Goal: Task Accomplishment & Management: Complete application form

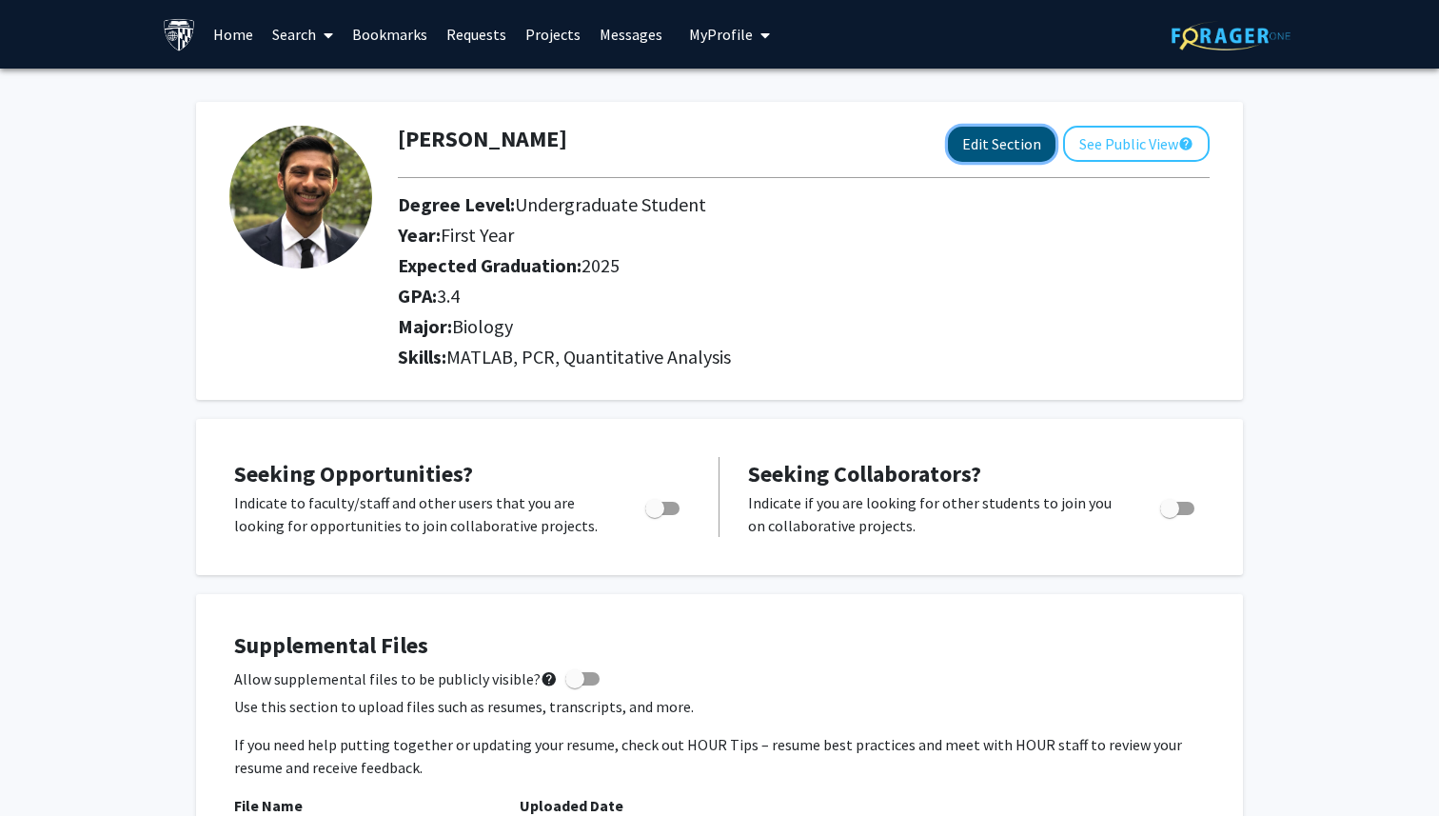
click at [1050, 135] on button "Edit Section" at bounding box center [1002, 144] width 108 height 35
select select
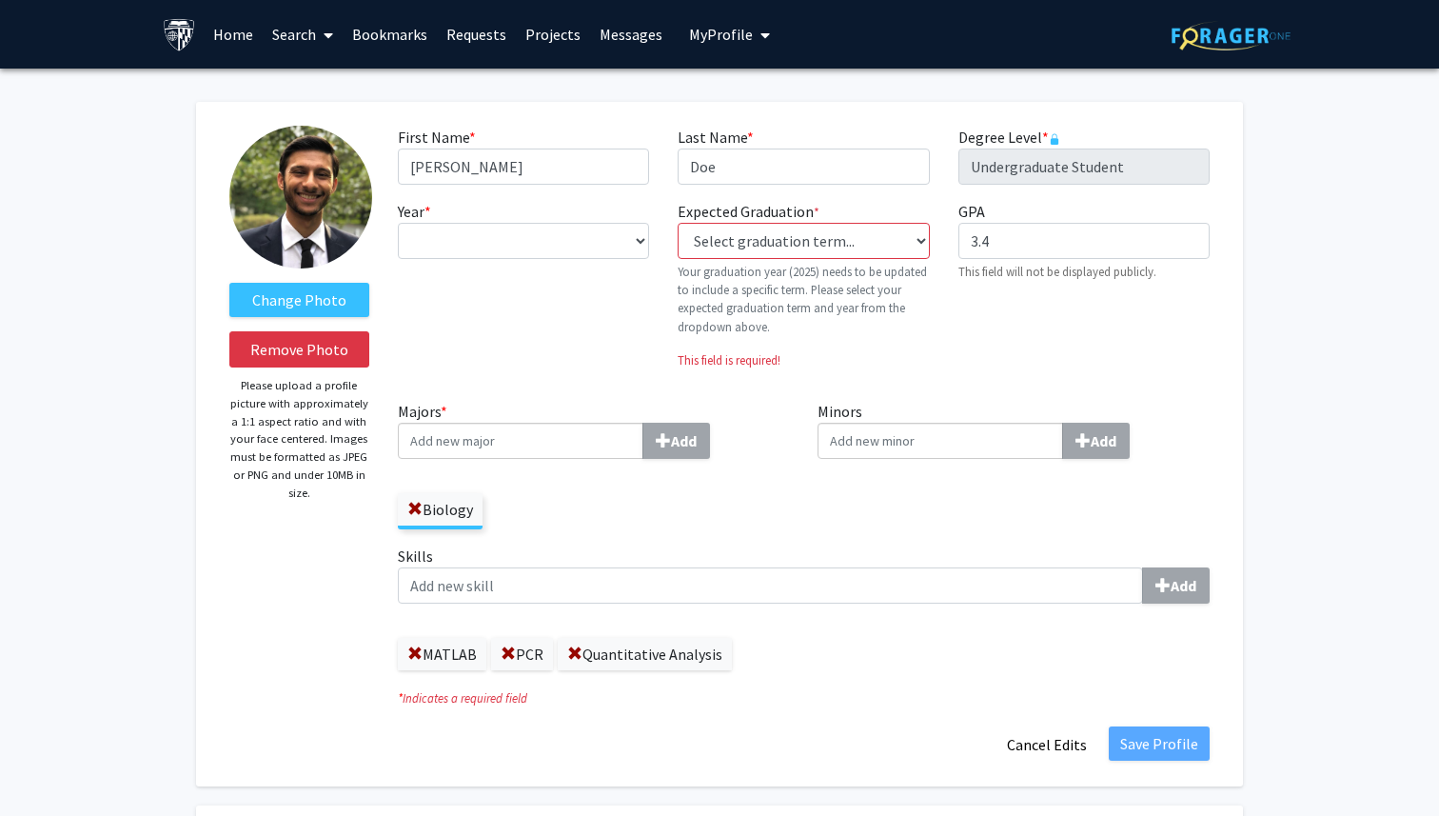
click at [316, 30] on span at bounding box center [324, 35] width 17 height 67
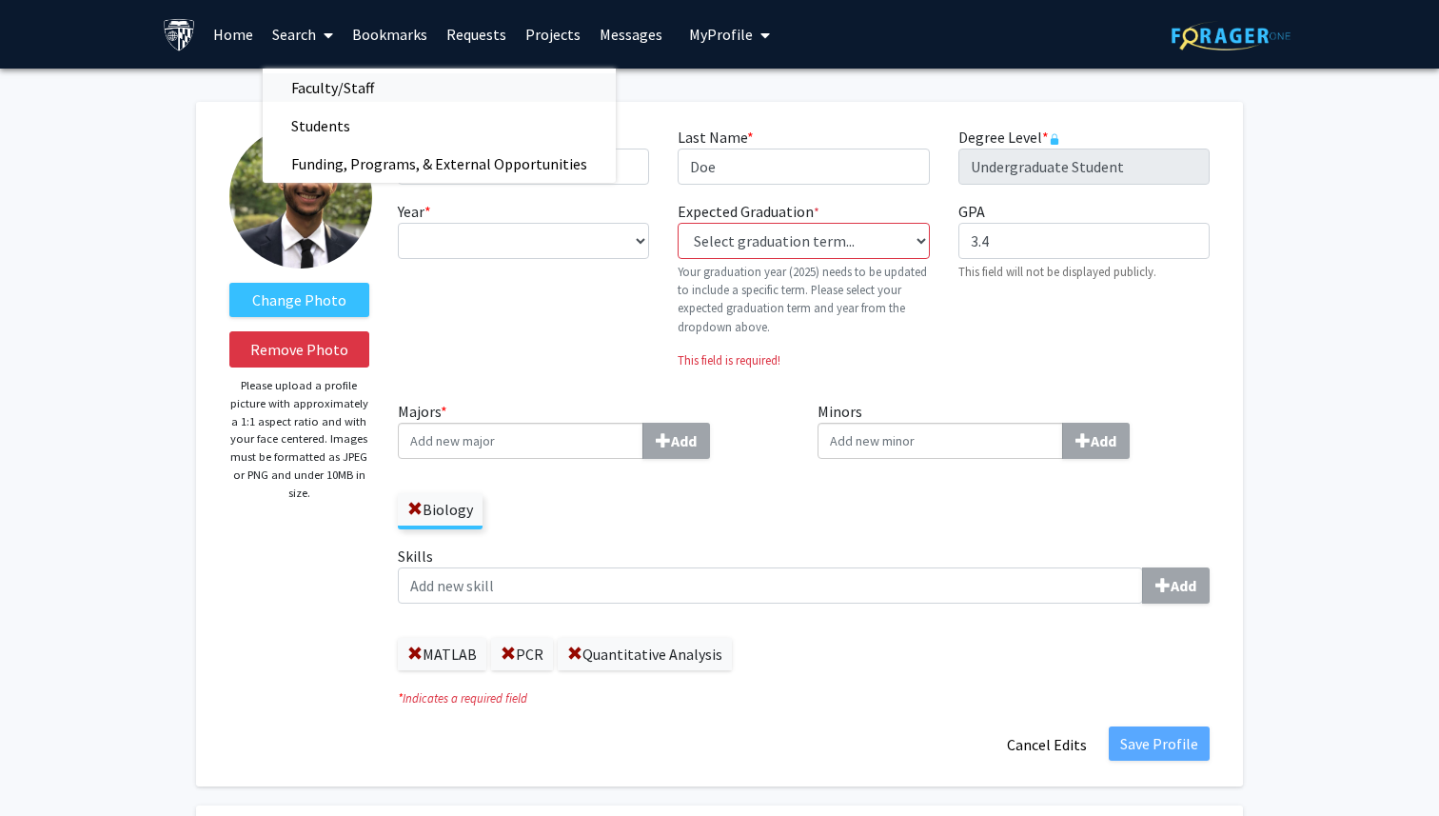
click at [342, 80] on span "Faculty/Staff" at bounding box center [333, 88] width 140 height 38
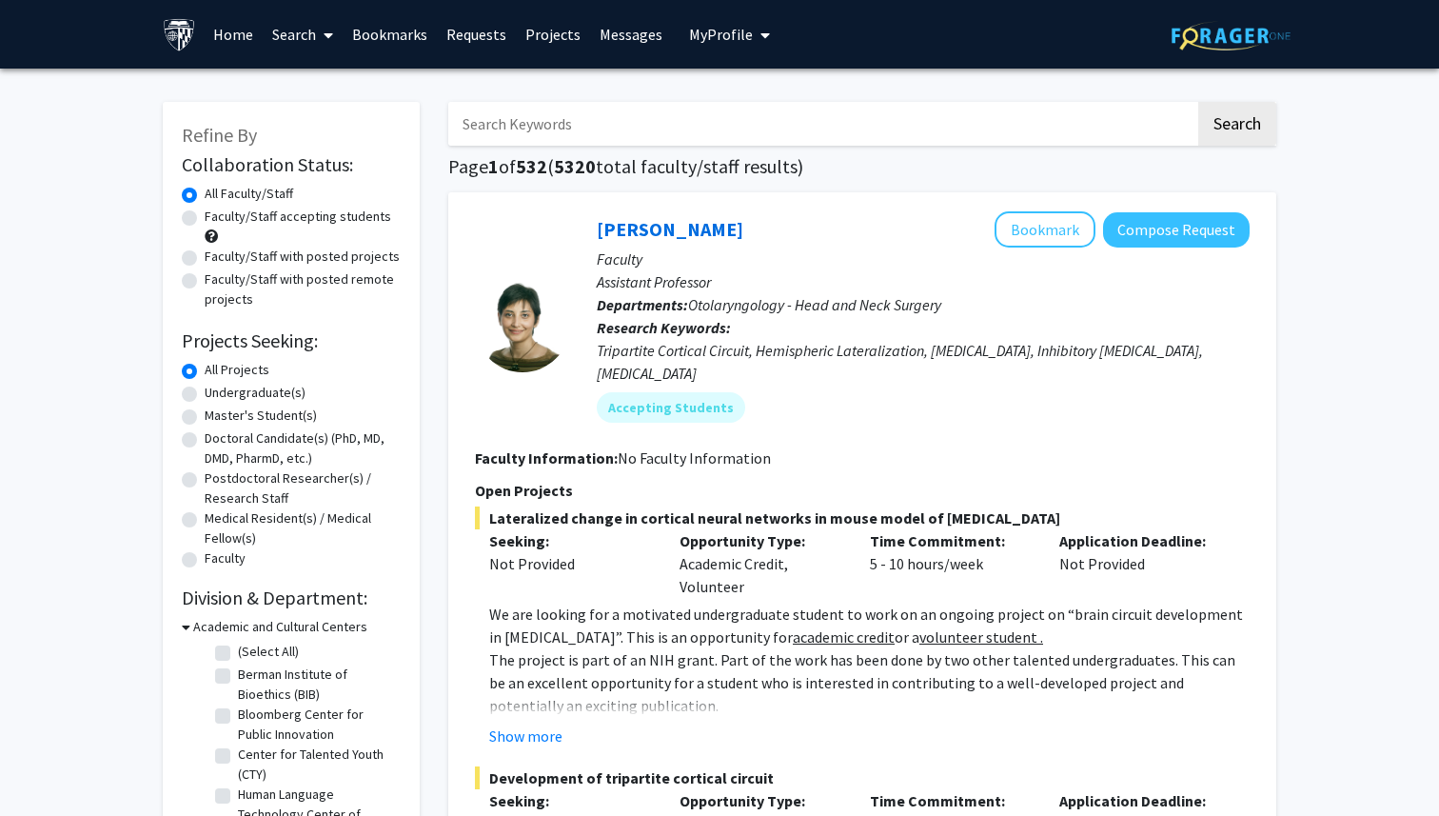
click at [556, 113] on input "Search Keywords" at bounding box center [821, 124] width 747 height 44
type input "a"
type input "cancer"
click at [1198, 102] on button "Search" at bounding box center [1237, 124] width 78 height 44
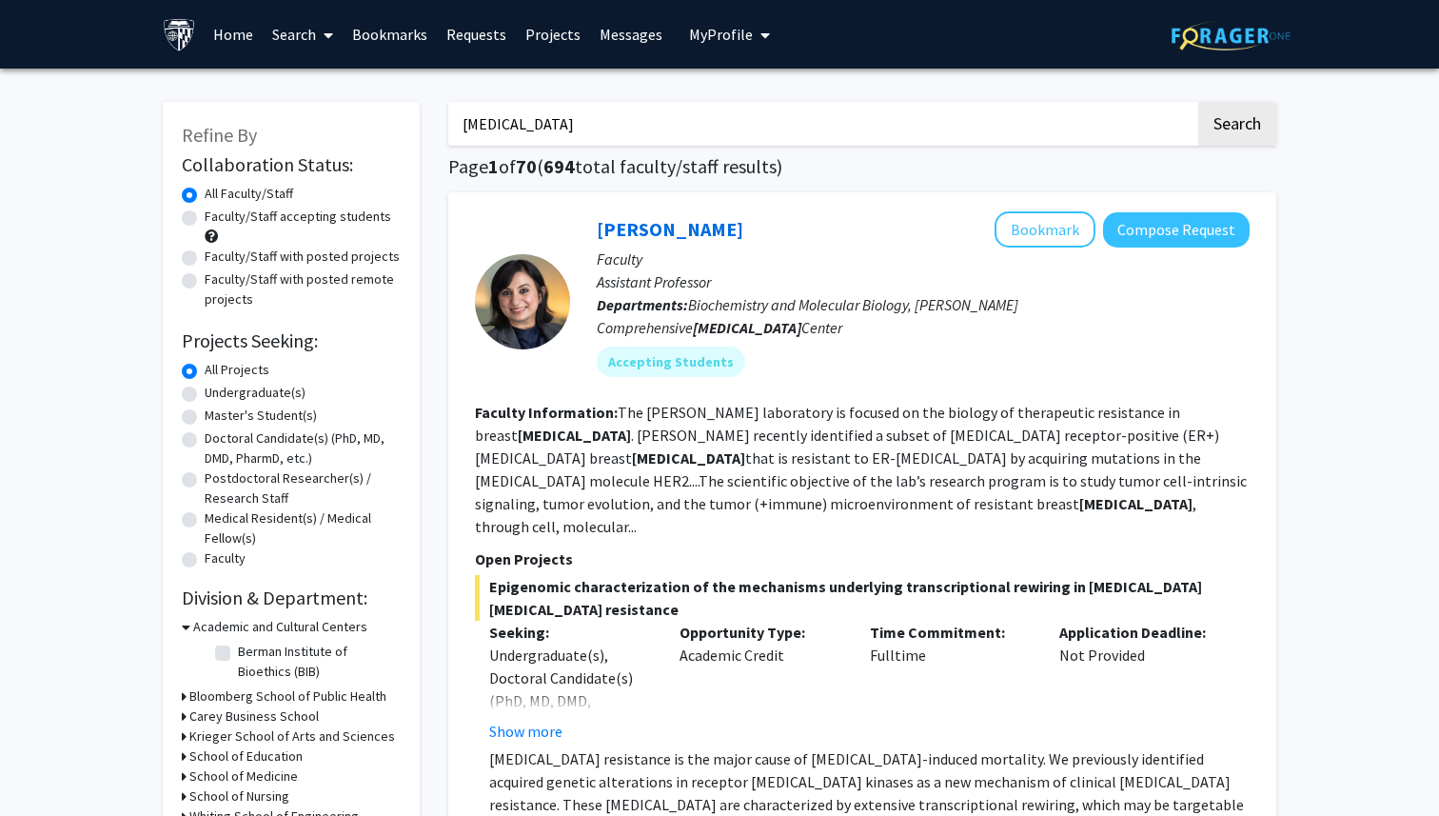
click at [205, 220] on label "Faculty/Staff accepting students" at bounding box center [298, 217] width 187 height 20
click at [205, 219] on input "Faculty/Staff accepting students" at bounding box center [211, 213] width 12 height 12
radio input "true"
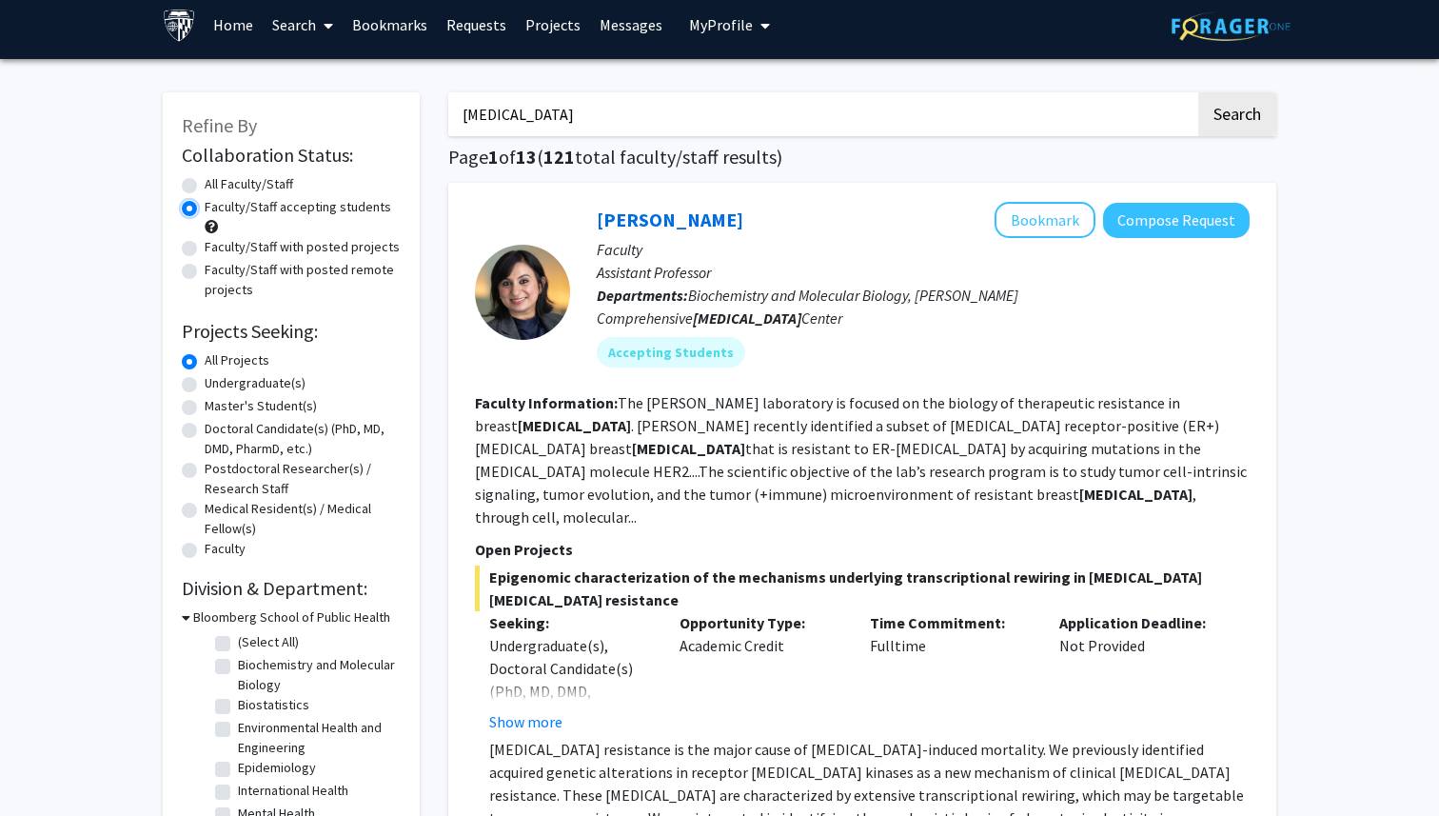
scroll to position [8, 0]
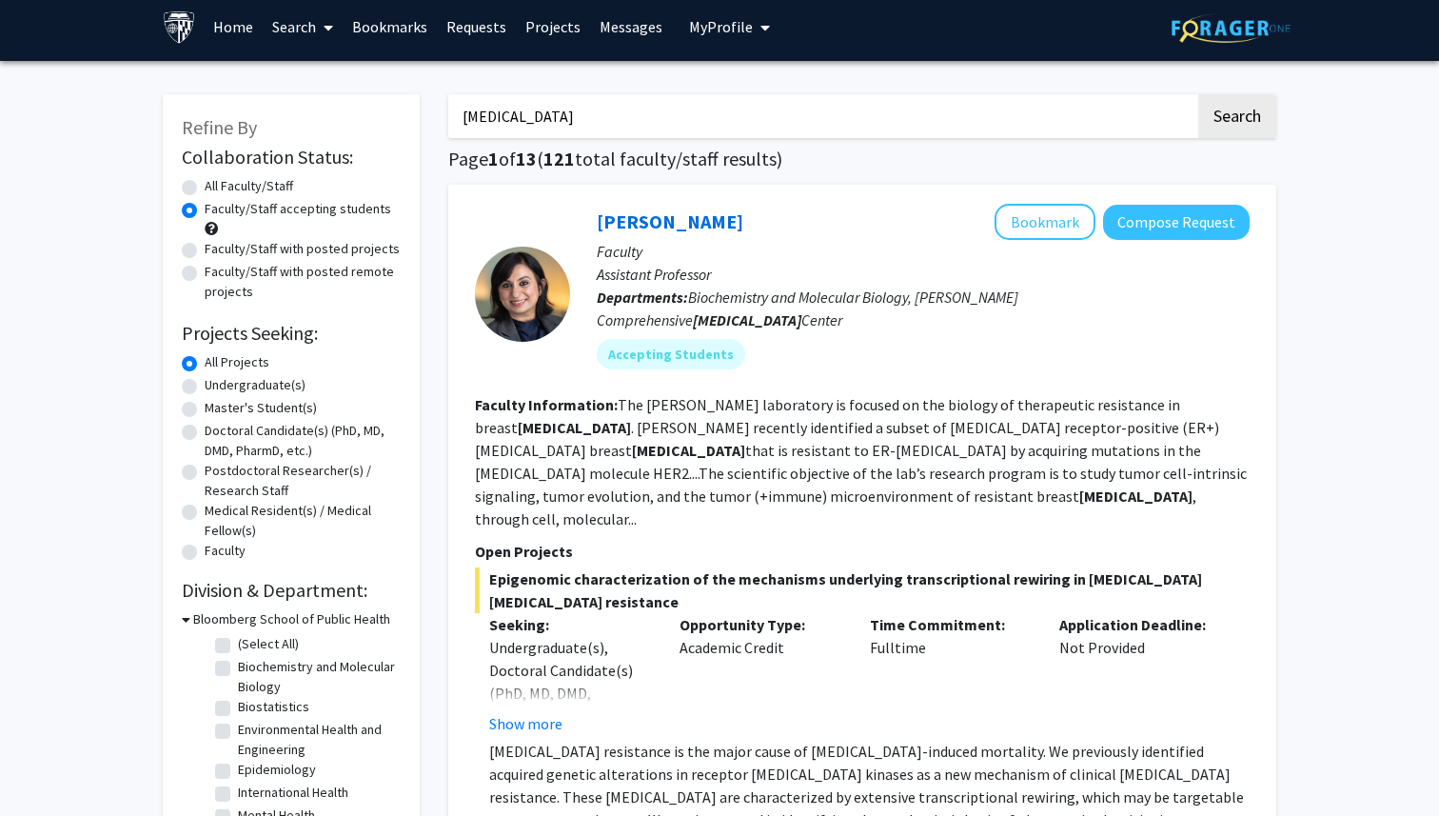
click at [192, 258] on div "Faculty/Staff with posted projects" at bounding box center [291, 250] width 219 height 23
click at [205, 248] on label "Faculty/Staff with posted projects" at bounding box center [302, 249] width 195 height 20
click at [205, 248] on input "Faculty/Staff with posted projects" at bounding box center [211, 245] width 12 height 12
radio input "true"
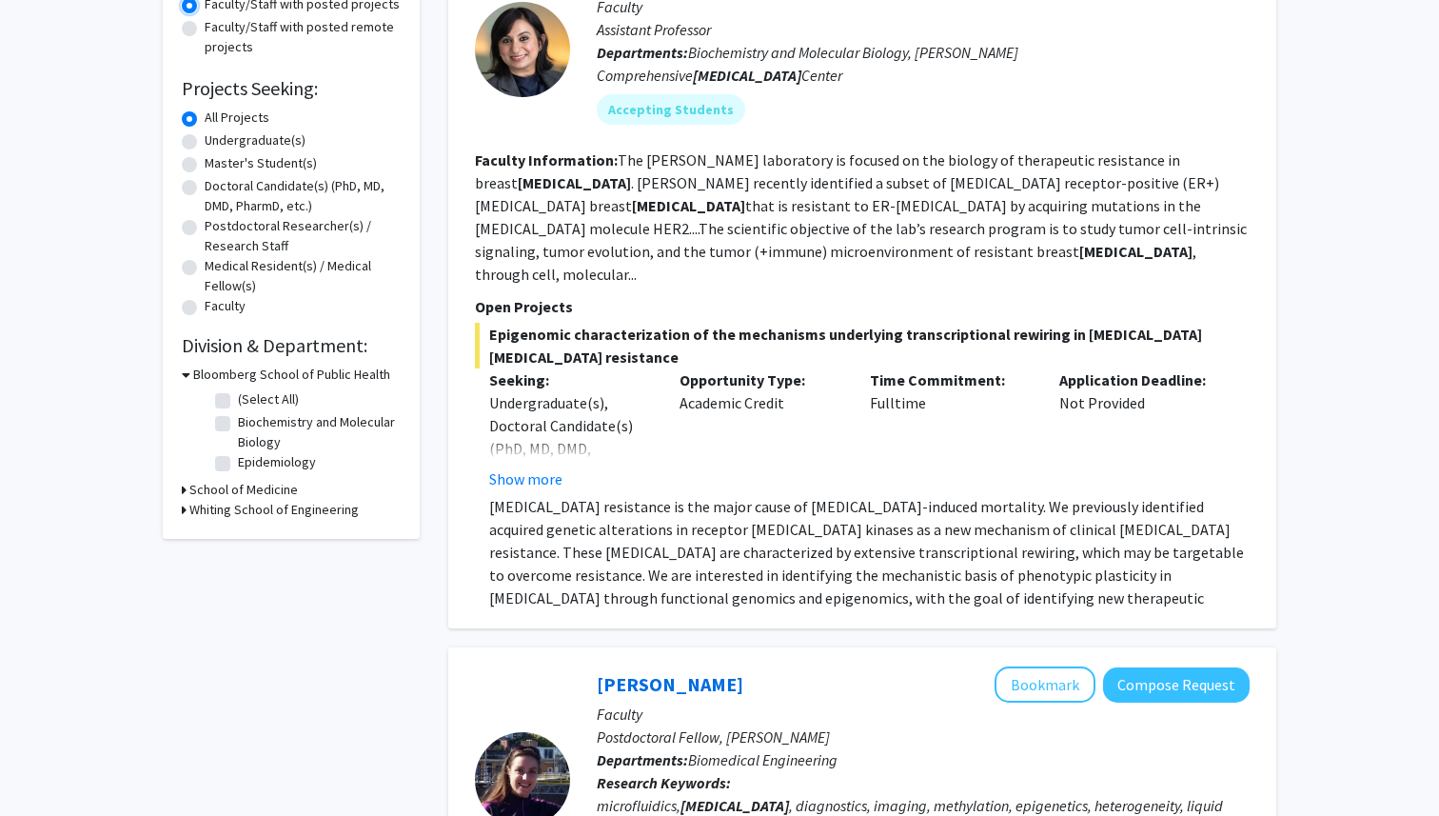
scroll to position [45, 0]
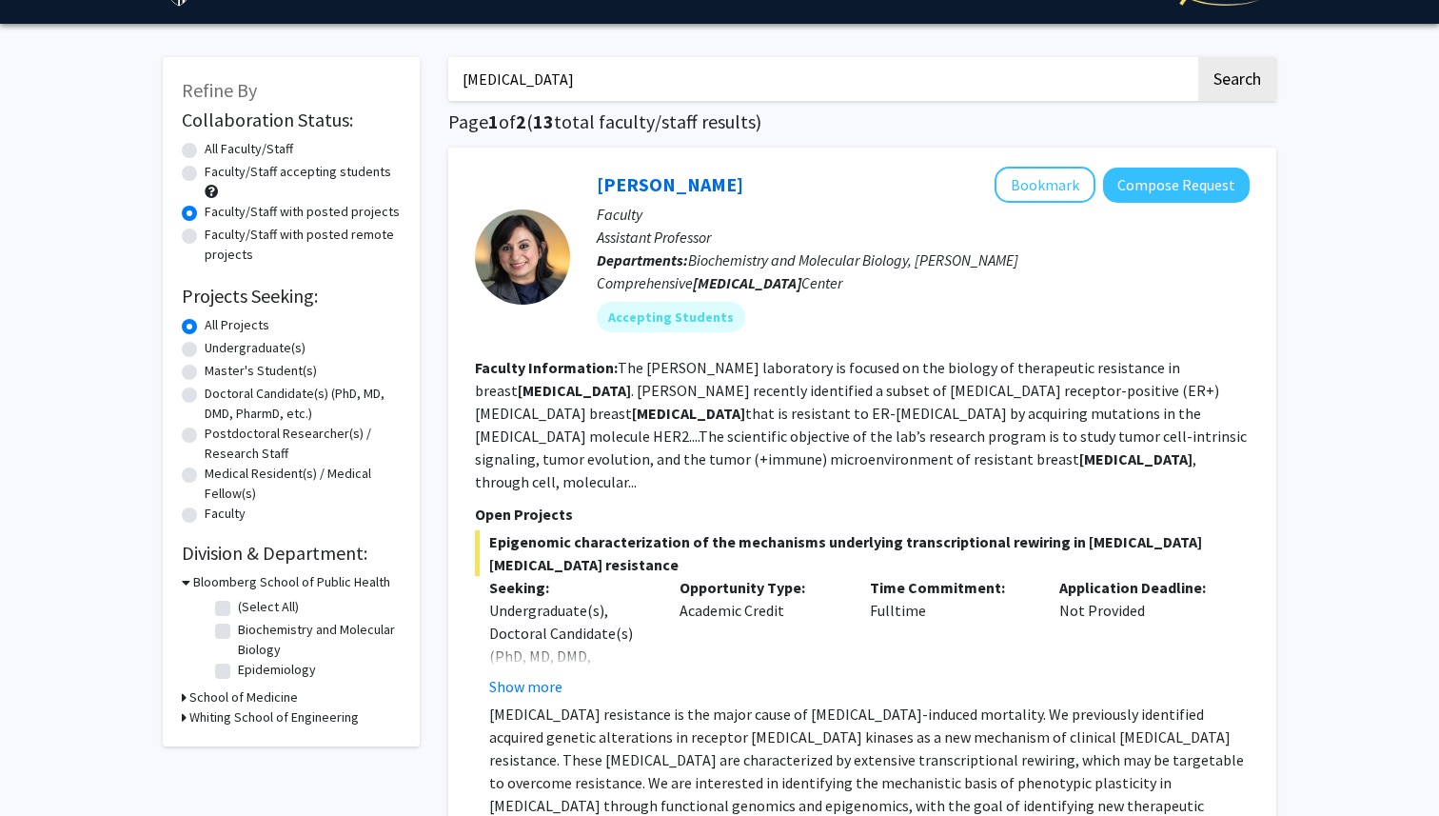
click at [205, 151] on label "All Faculty/Staff" at bounding box center [249, 149] width 89 height 20
click at [205, 151] on input "All Faculty/Staff" at bounding box center [211, 145] width 12 height 12
radio input "true"
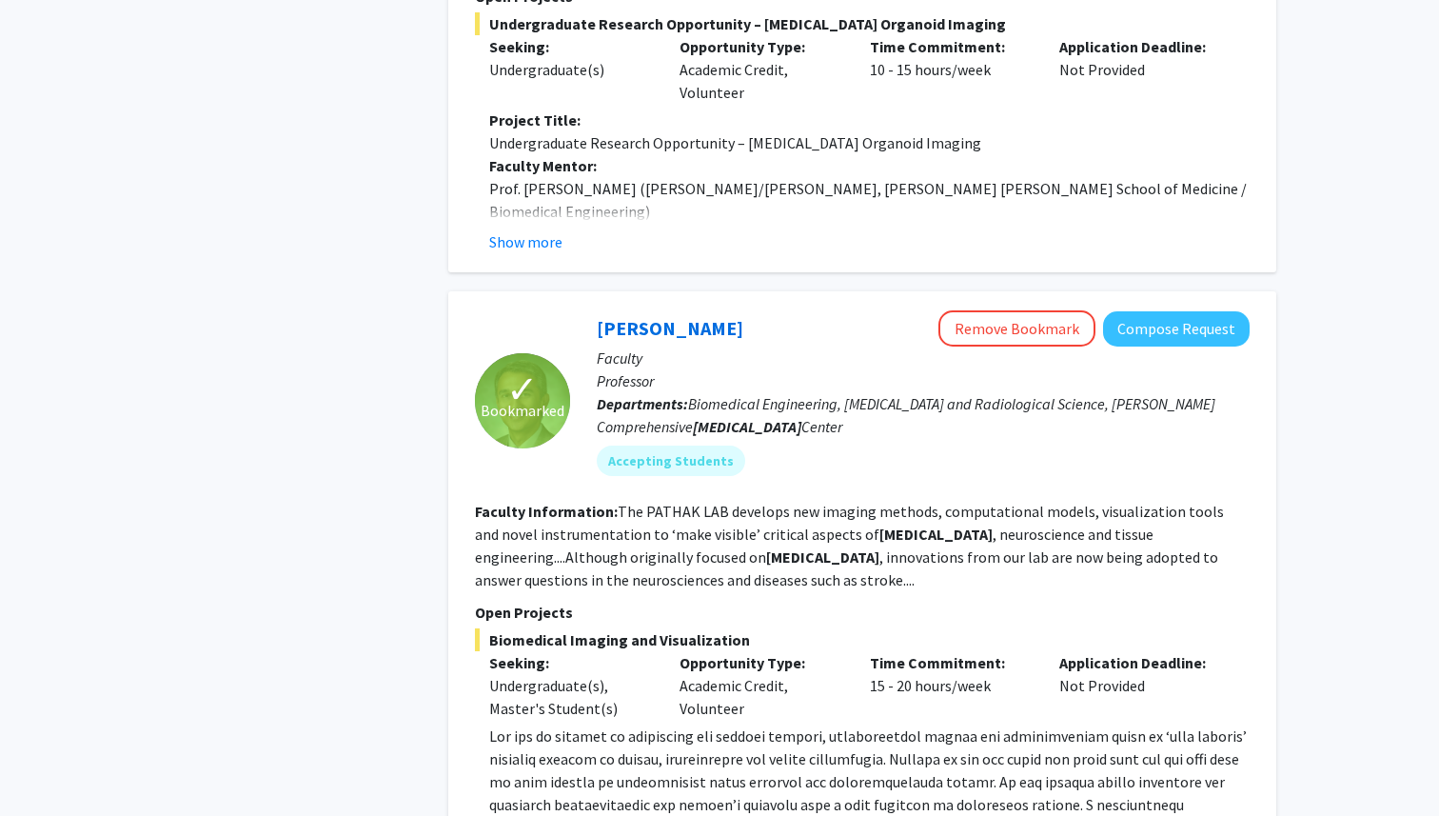
scroll to position [3513, 0]
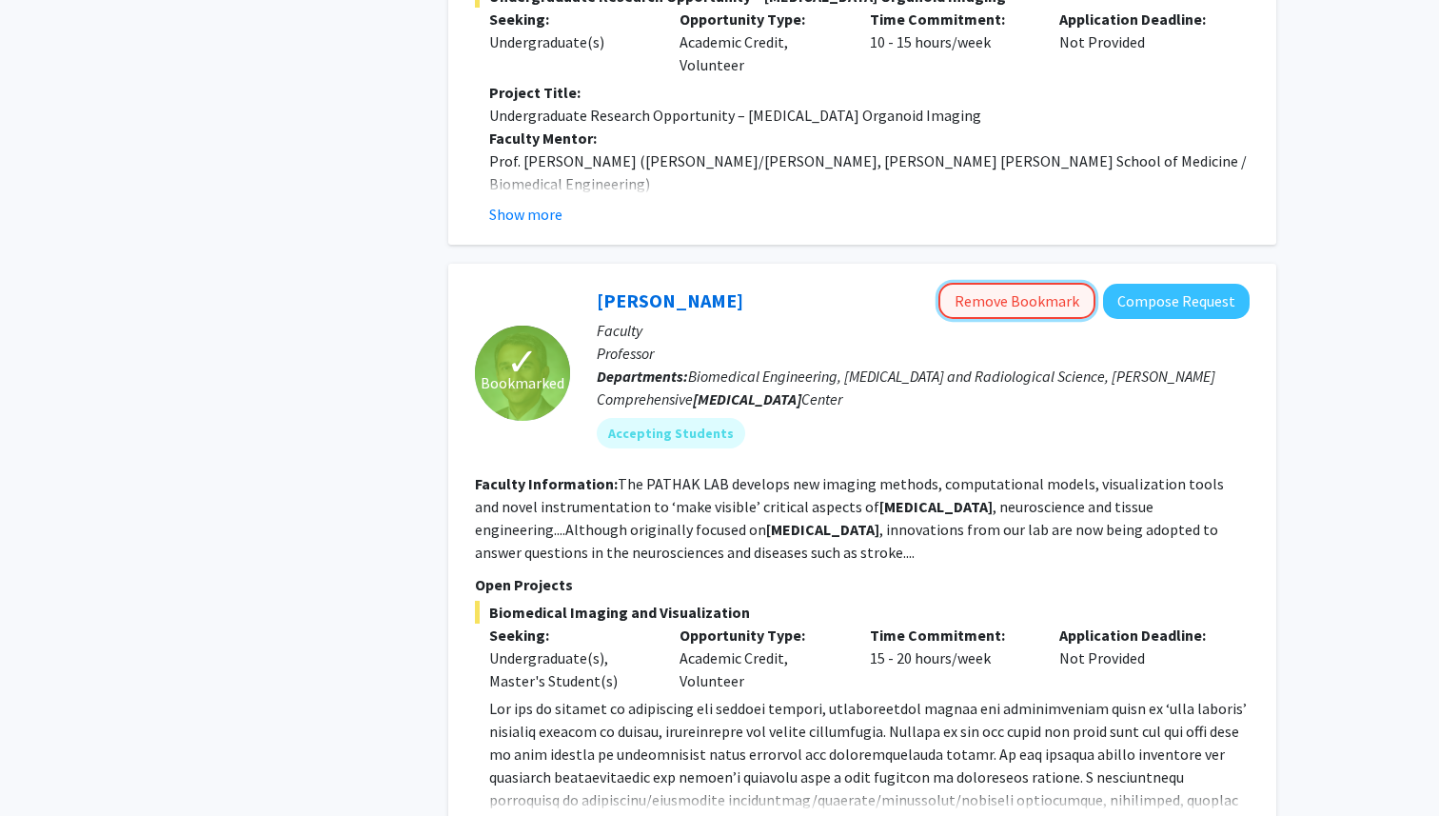
click at [1075, 283] on button "Remove Bookmark" at bounding box center [1016, 301] width 157 height 36
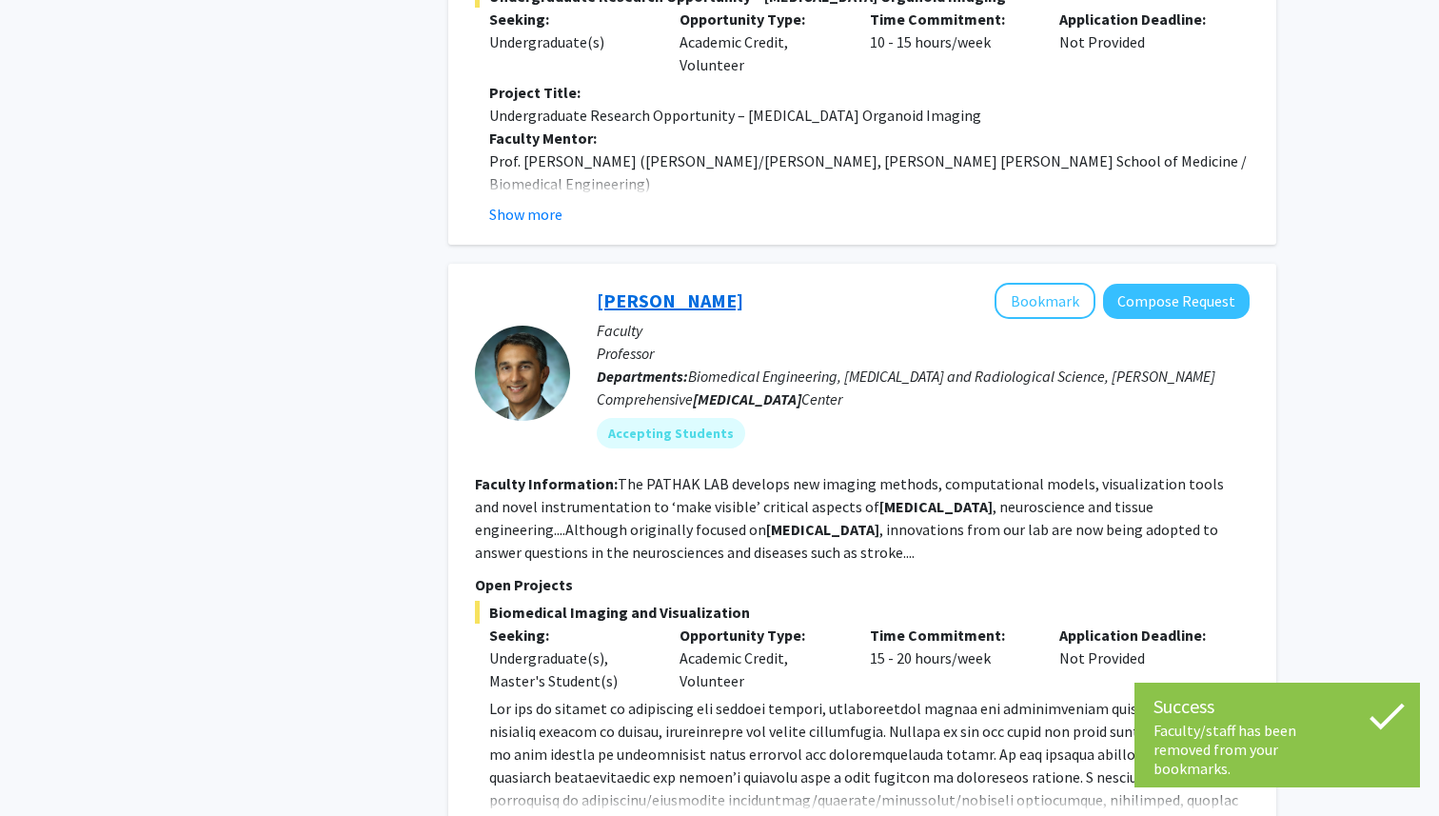
click at [654, 288] on link "Arvind Pathak" at bounding box center [670, 300] width 147 height 24
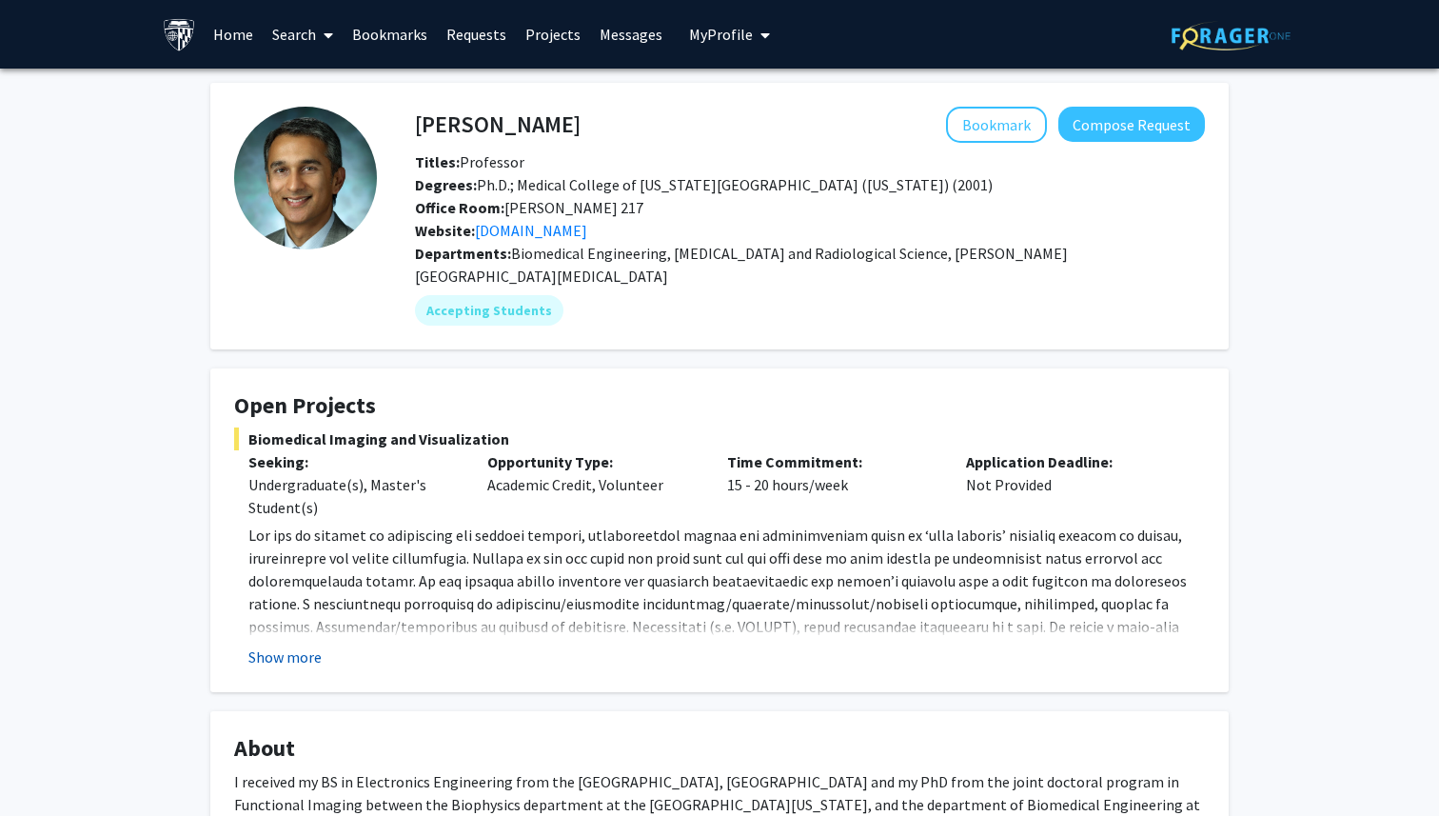
click at [294, 645] on button "Show more" at bounding box center [284, 656] width 73 height 23
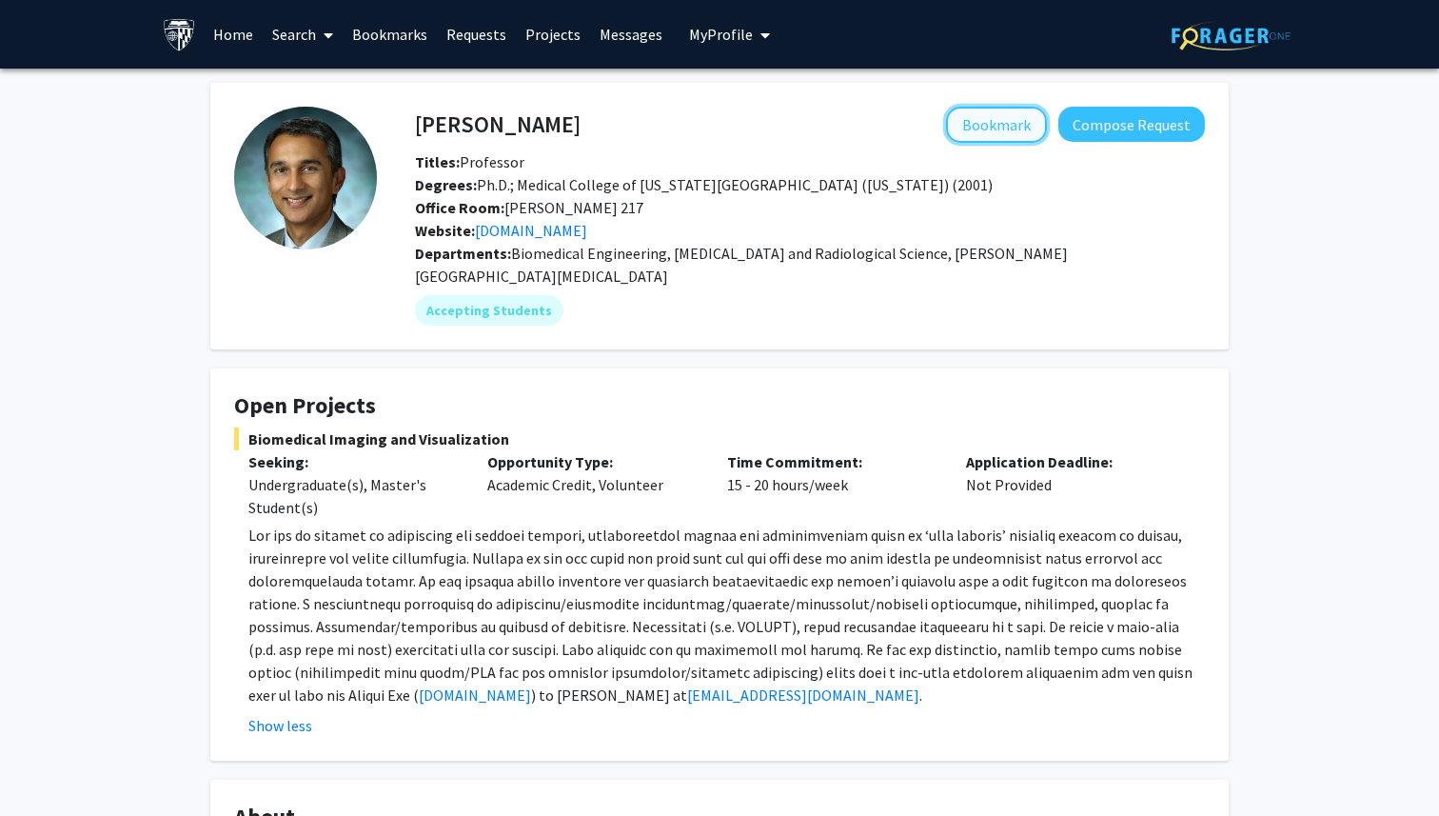
click at [1009, 139] on button "Bookmark" at bounding box center [996, 125] width 101 height 36
click at [404, 45] on link "Bookmarks" at bounding box center [390, 34] width 94 height 67
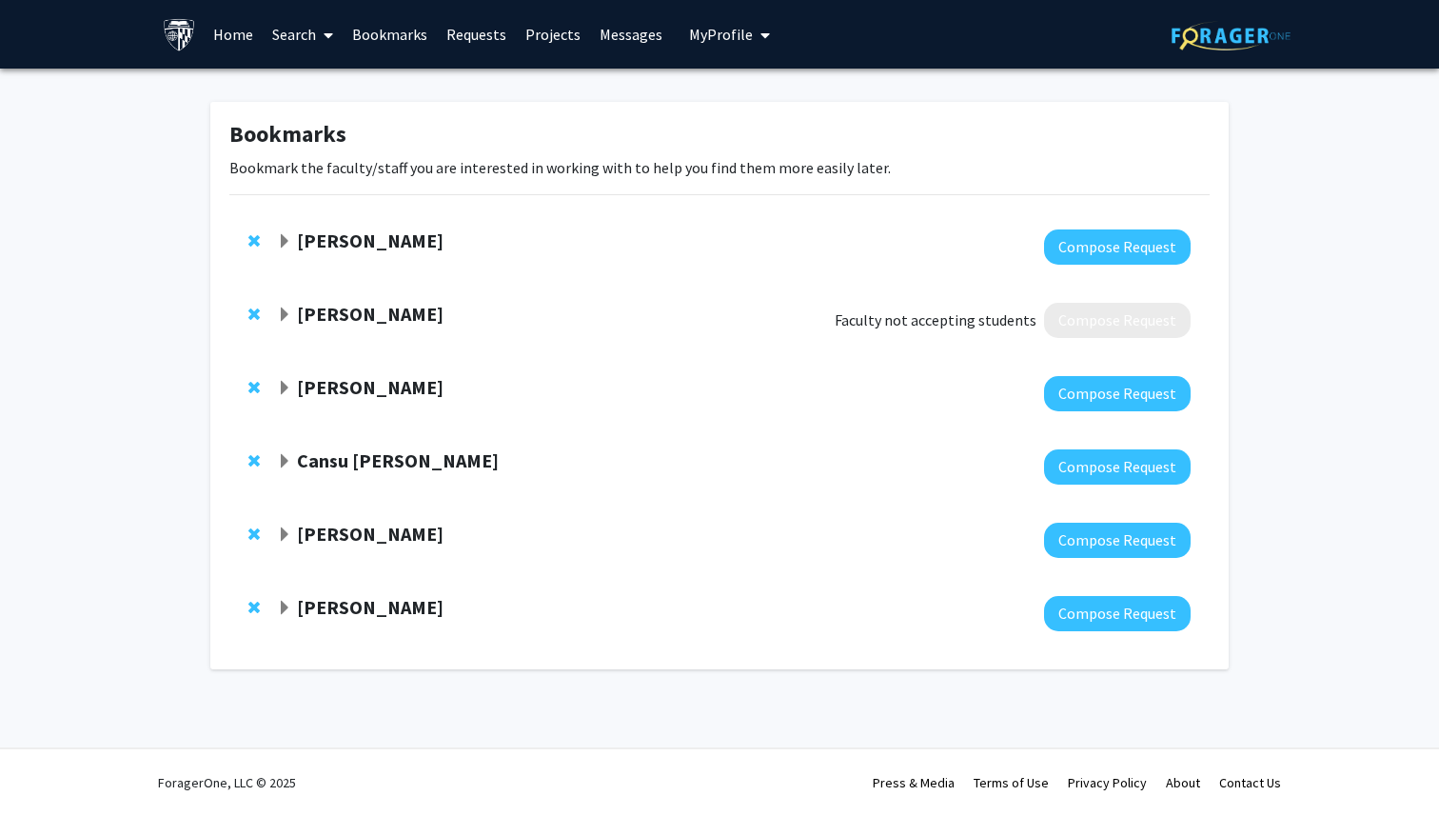
click at [454, 344] on div "Jill Doe Faculty not accepting students Compose Request" at bounding box center [719, 320] width 980 height 73
click at [1128, 252] on button "Compose Request" at bounding box center [1117, 246] width 147 height 35
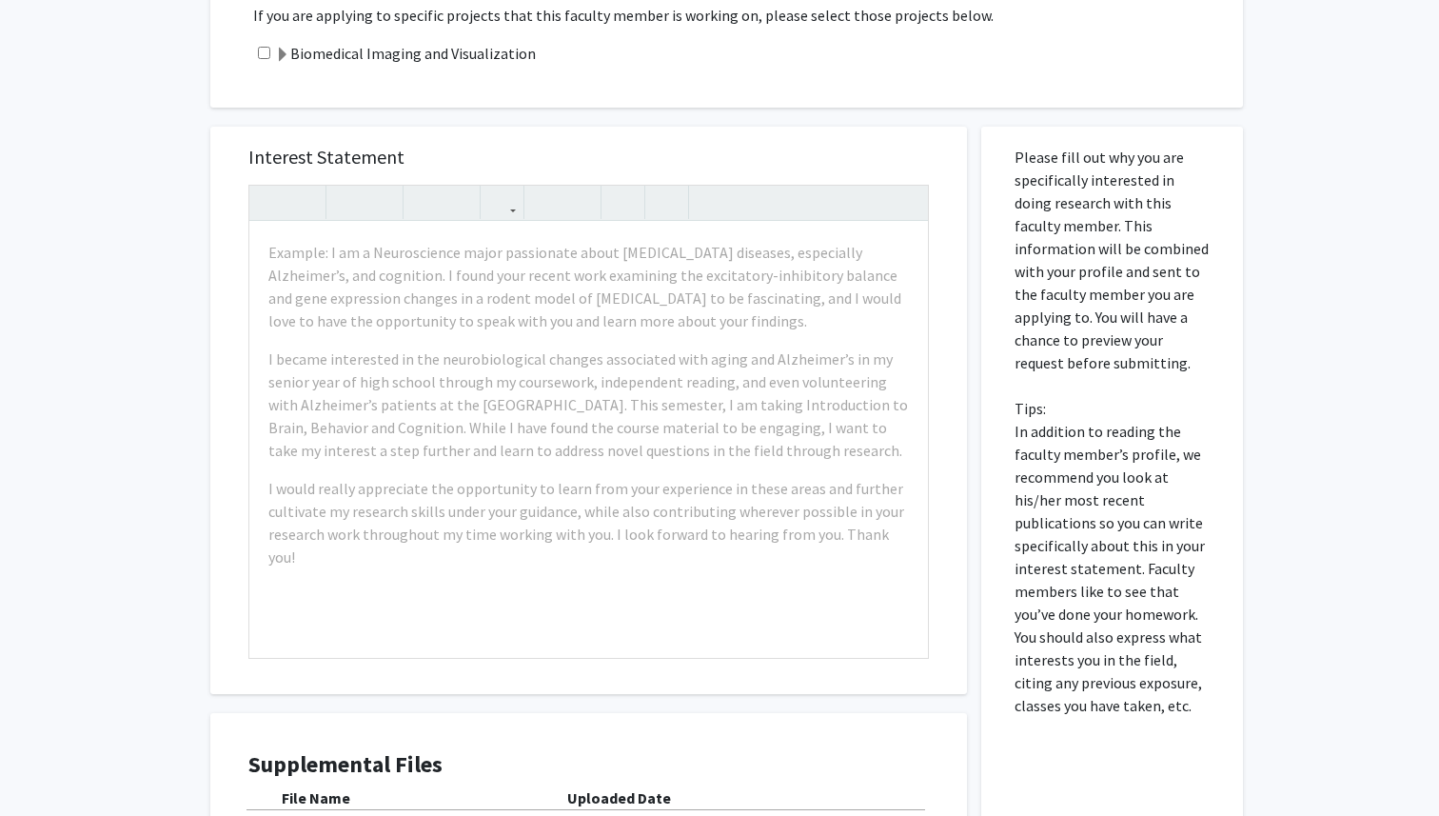
scroll to position [740, 0]
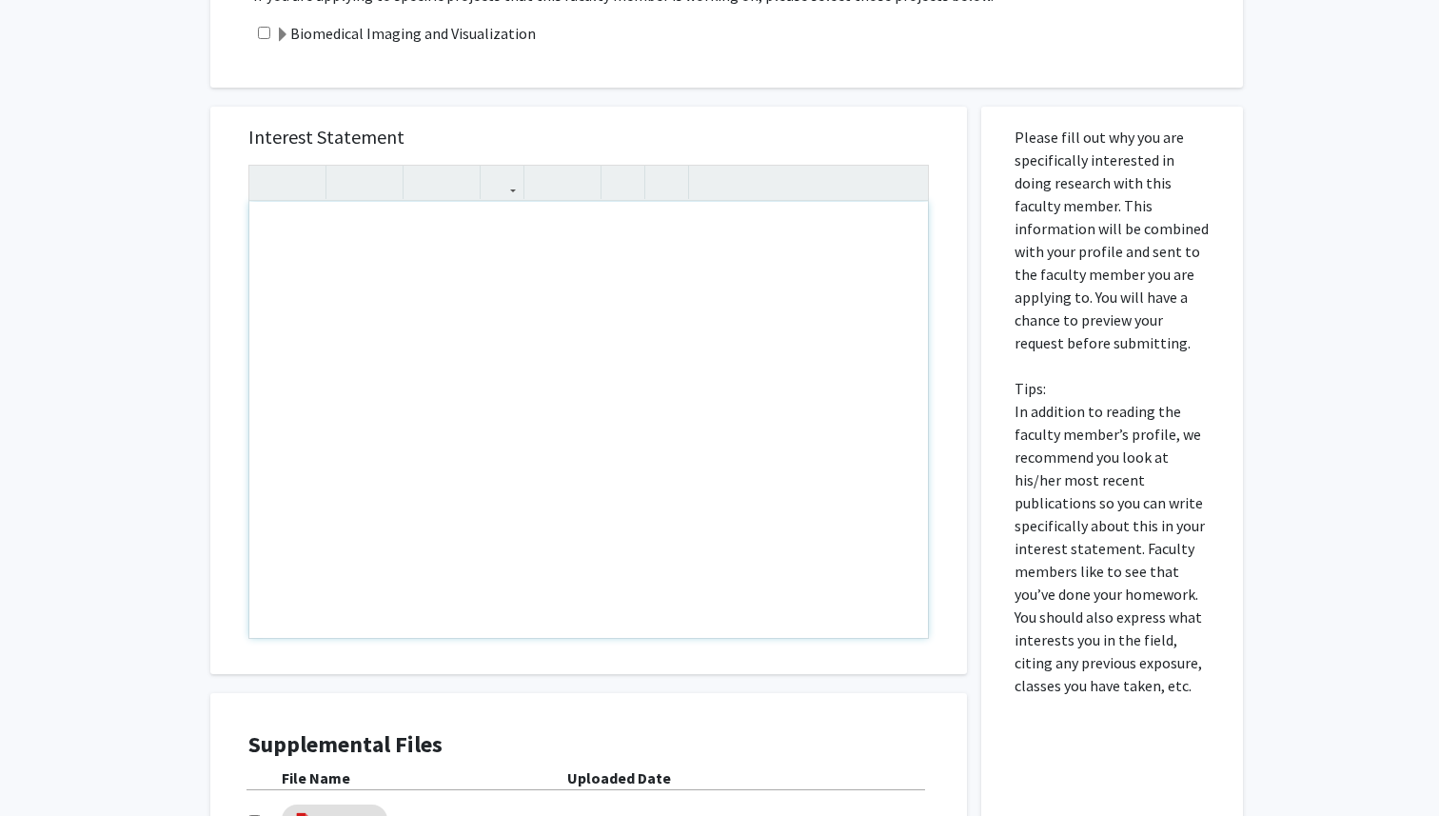
click at [769, 293] on div "Note to users with screen readers: Please press Alt+0 or Option+0 to deactivate…" at bounding box center [588, 420] width 679 height 436
type textarea "sdflkjsdlfkjsdlkfjdsf"
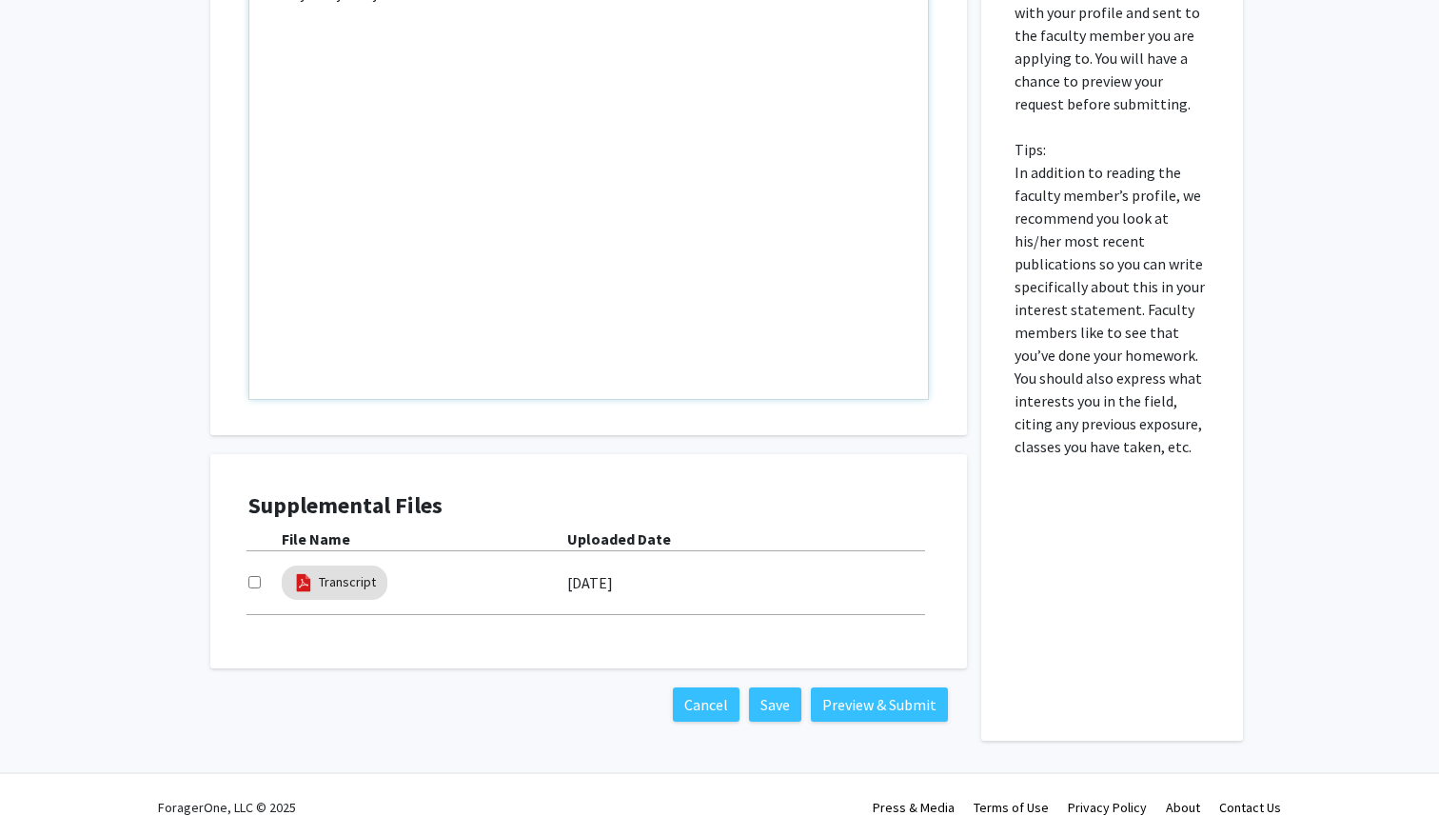
scroll to position [993, 0]
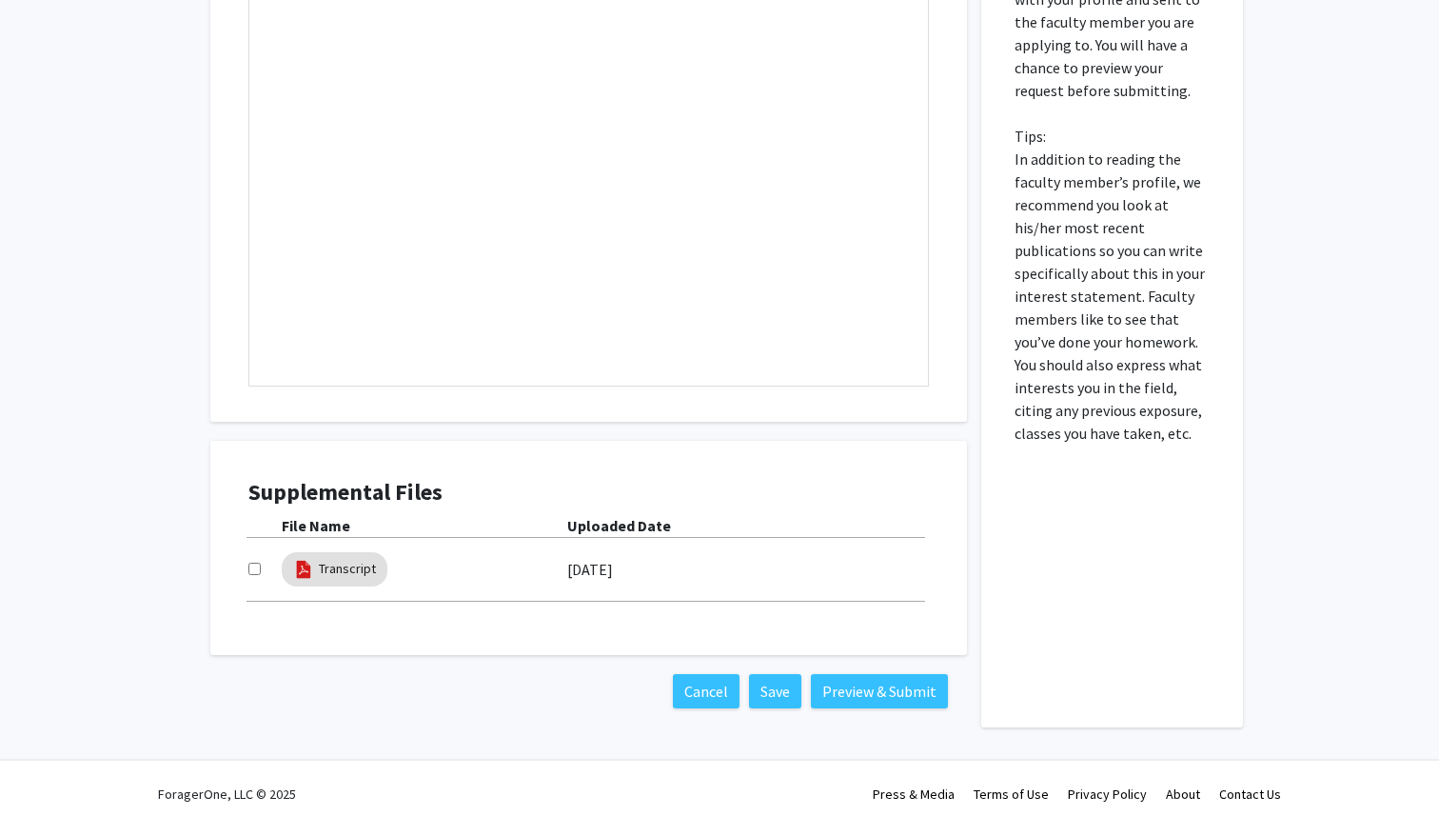
click at [253, 563] on input "checkbox" at bounding box center [254, 568] width 12 height 12
checkbox input "true"
click at [869, 692] on button "Preview & Submit" at bounding box center [879, 691] width 137 height 34
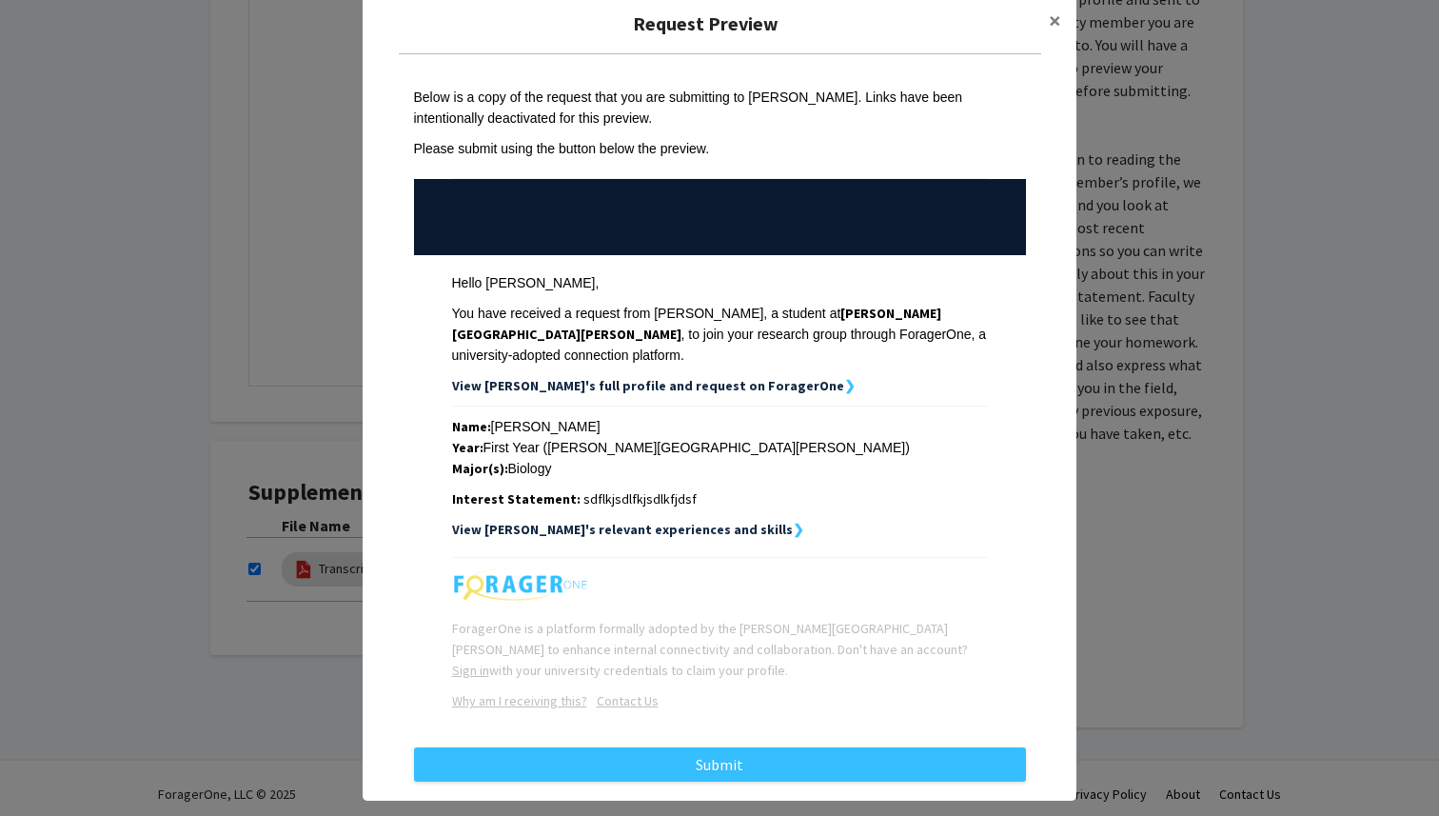
scroll to position [19, 0]
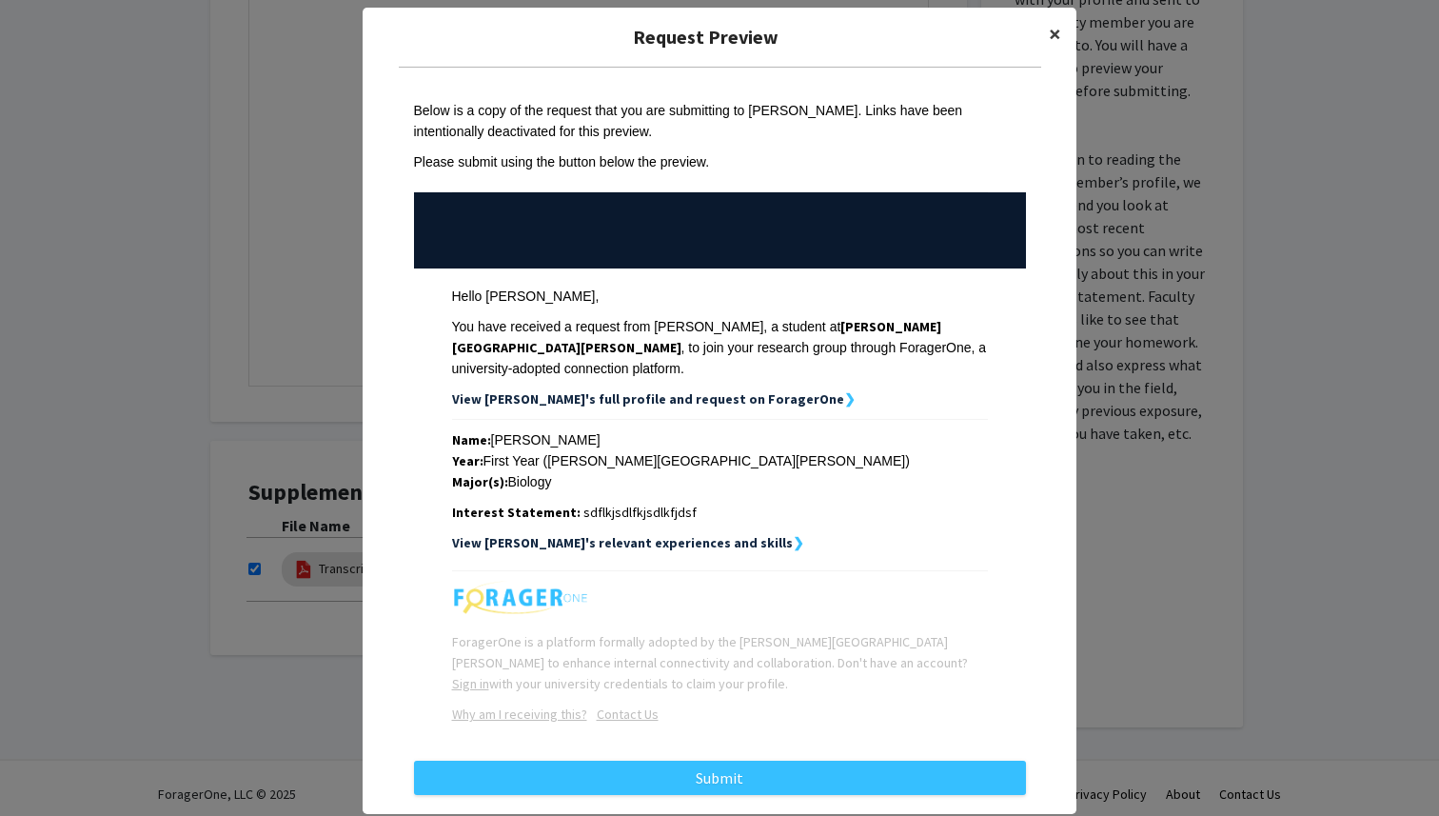
click at [1053, 33] on span "×" at bounding box center [1055, 34] width 12 height 30
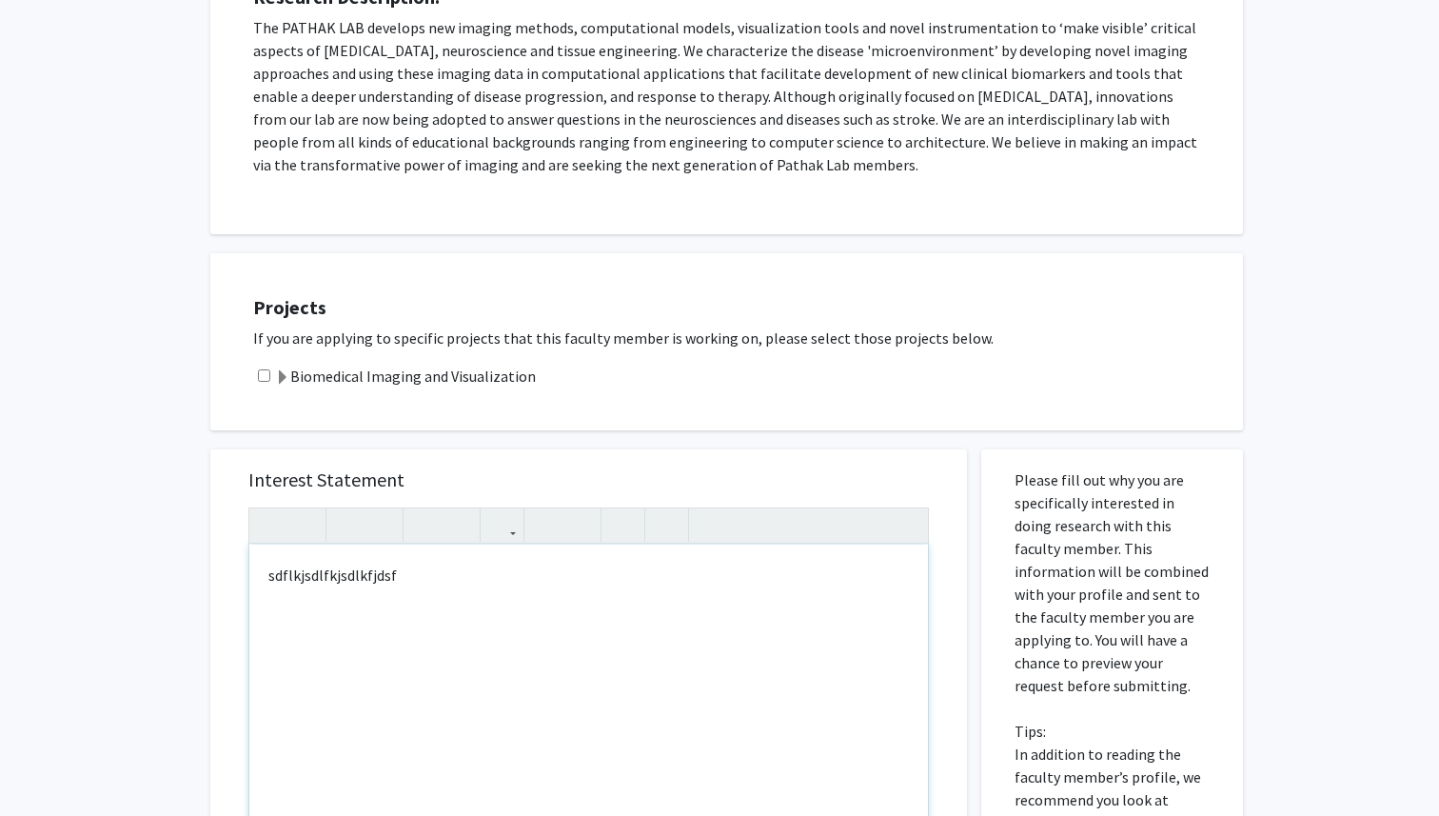
scroll to position [0, 0]
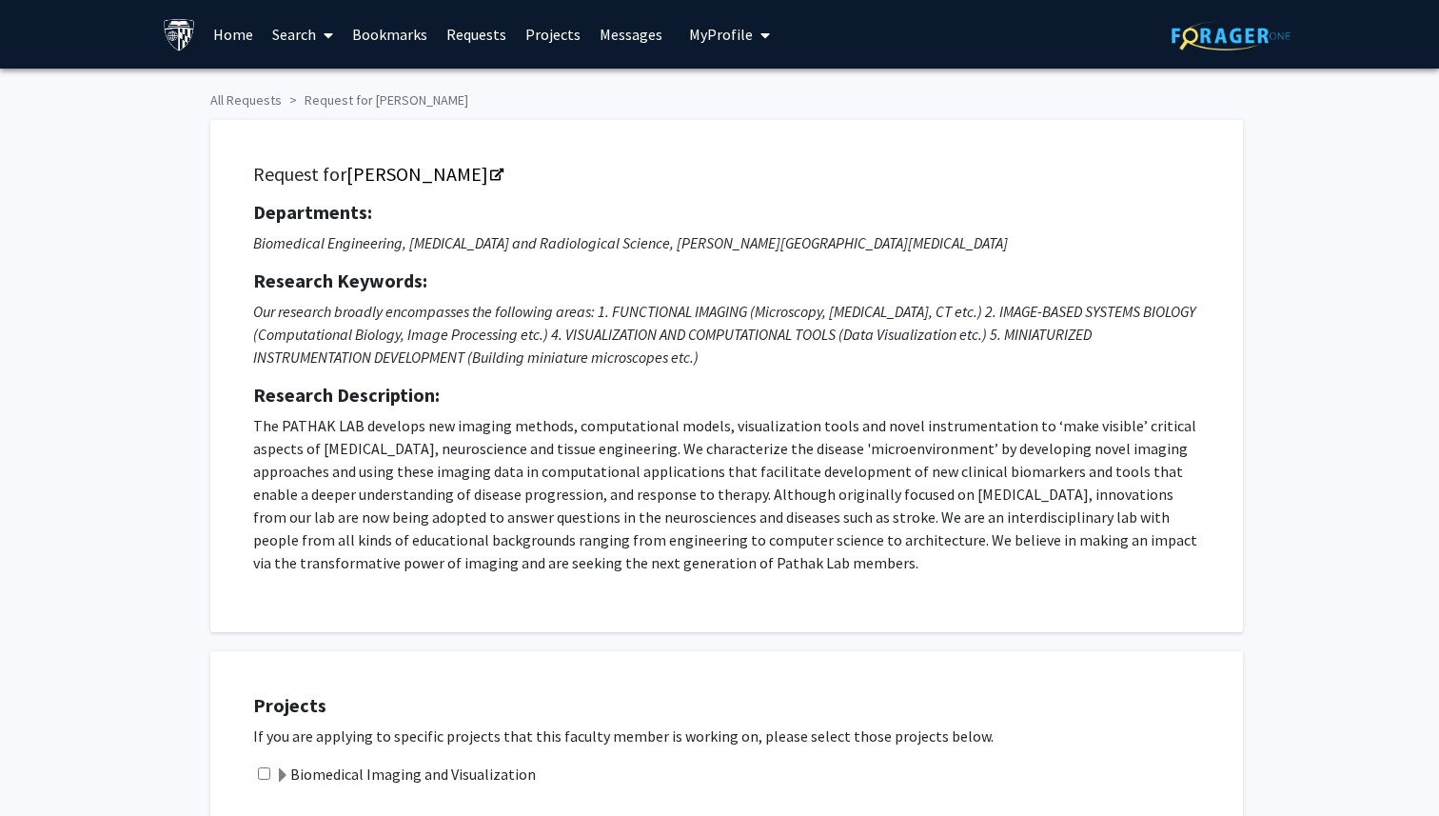
click at [324, 47] on span at bounding box center [324, 35] width 17 height 67
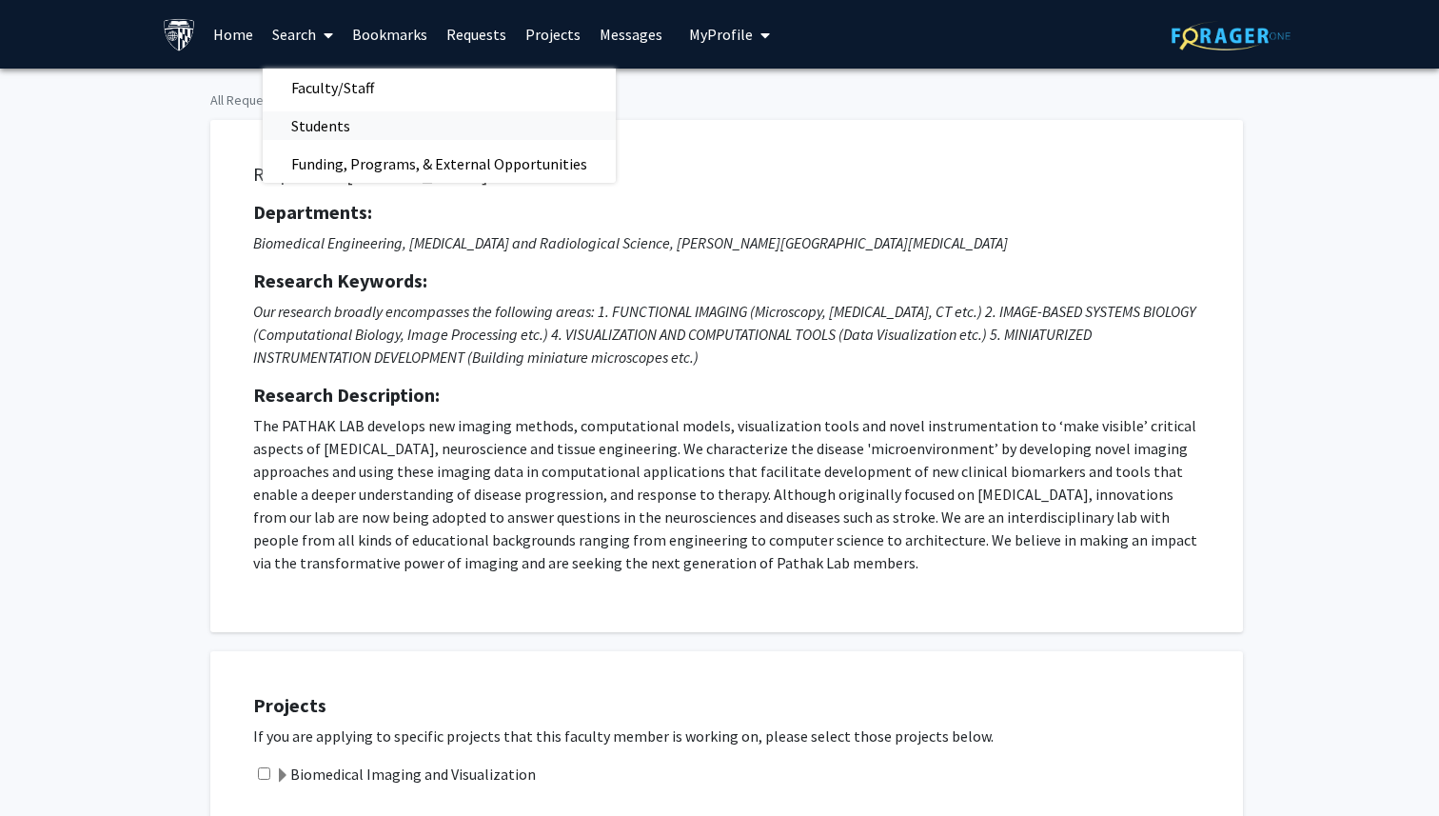
click at [343, 133] on span "Students" at bounding box center [321, 126] width 116 height 38
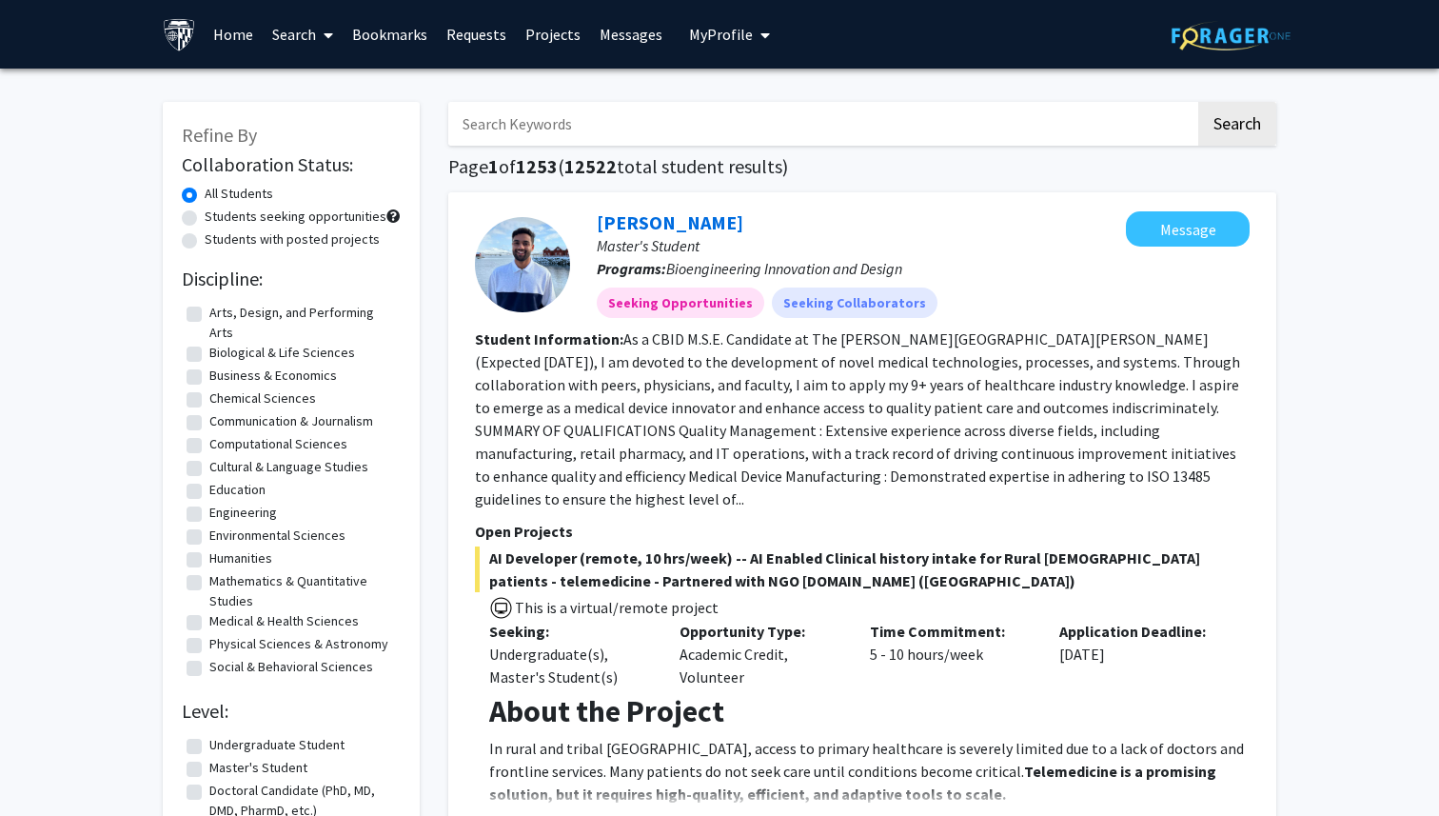
click at [608, 118] on input "Search Keywords" at bounding box center [821, 124] width 747 height 44
type input "matlab"
click at [1198, 102] on button "Search" at bounding box center [1237, 124] width 78 height 44
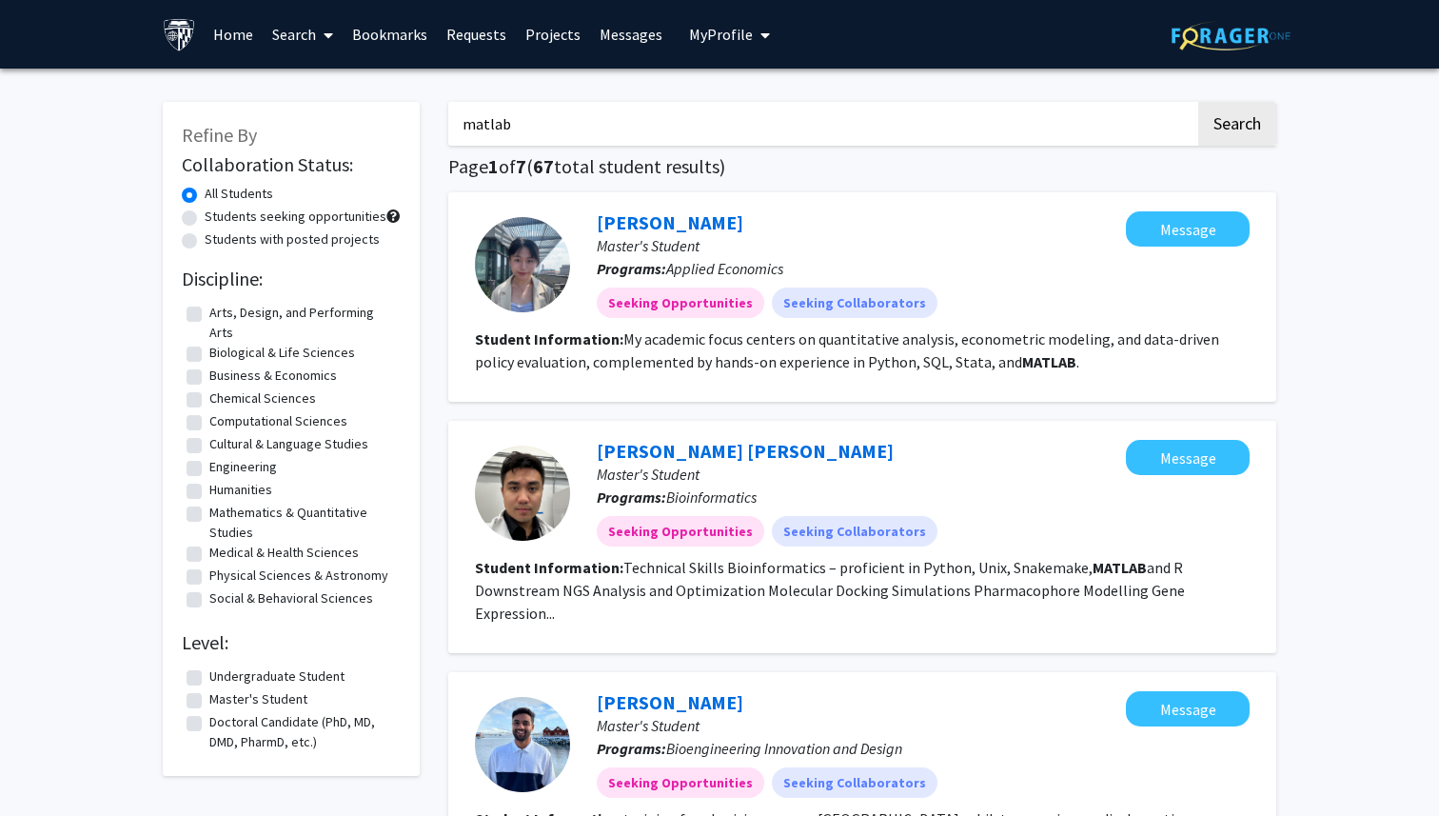
click at [286, 28] on link "Search" at bounding box center [303, 34] width 80 height 67
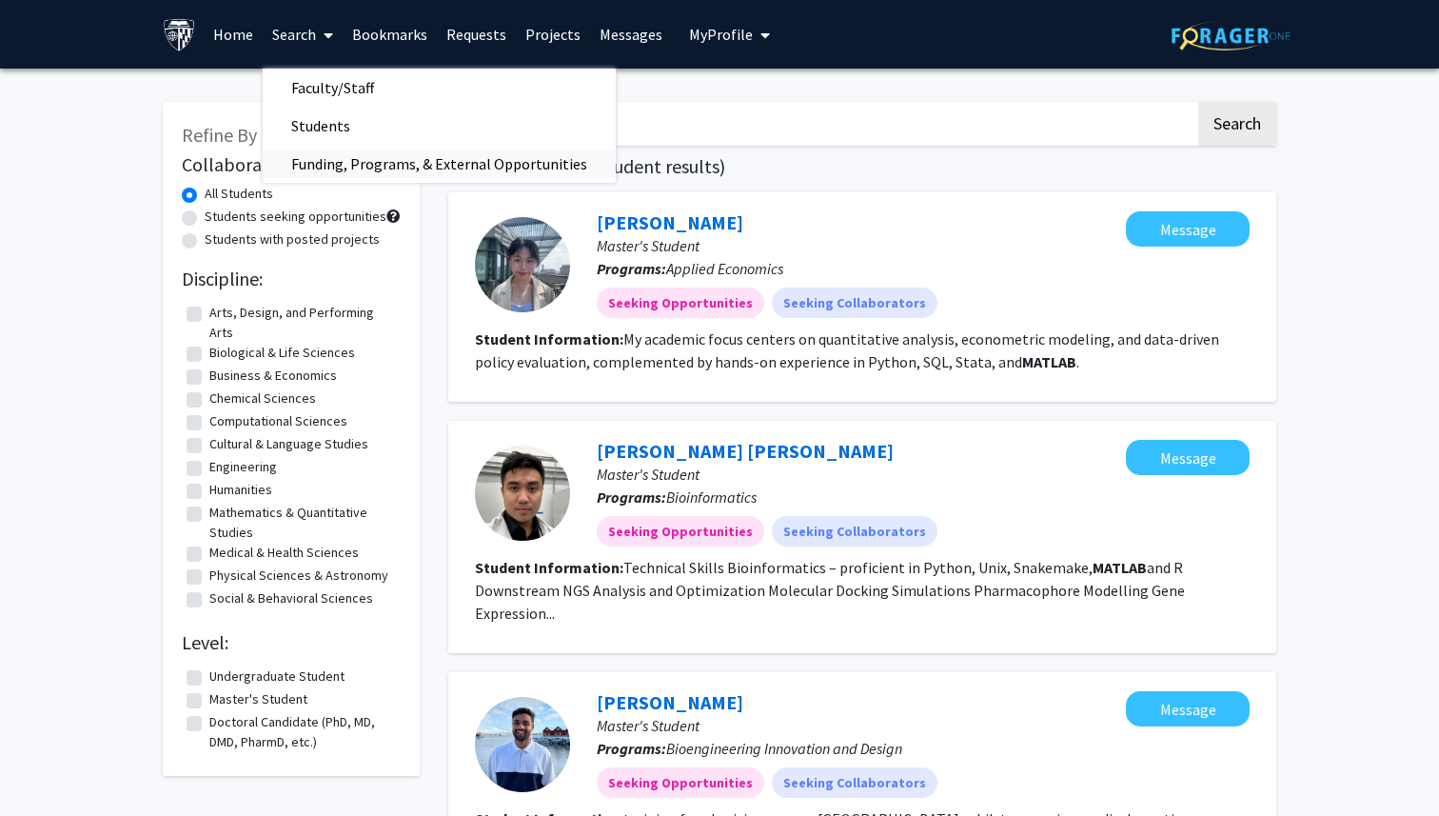
click at [332, 166] on span "Funding, Programs, & External Opportunities" at bounding box center [439, 164] width 353 height 38
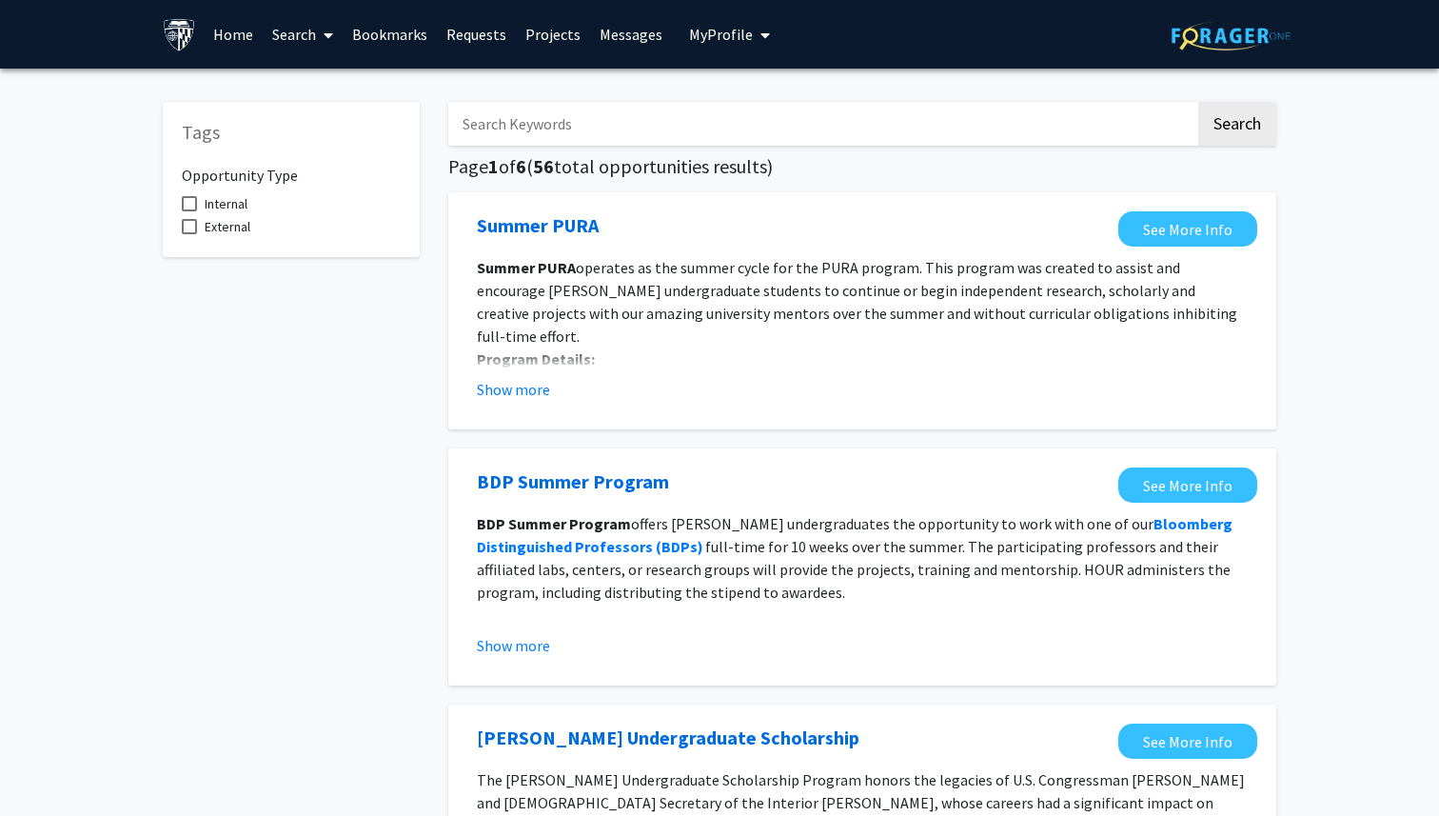
click at [238, 42] on link "Home" at bounding box center [233, 34] width 59 height 67
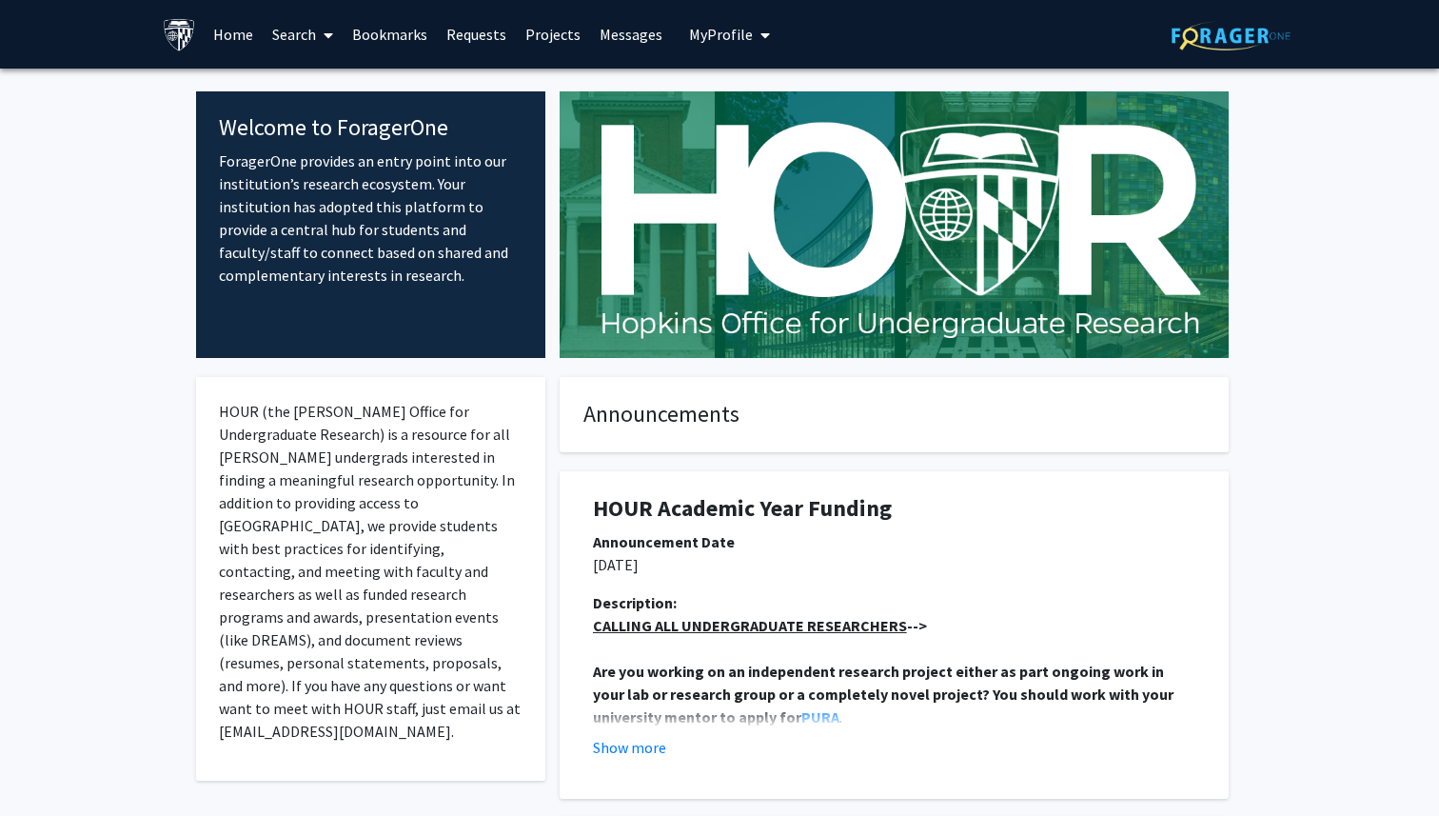
click at [316, 22] on link "Search" at bounding box center [303, 34] width 80 height 67
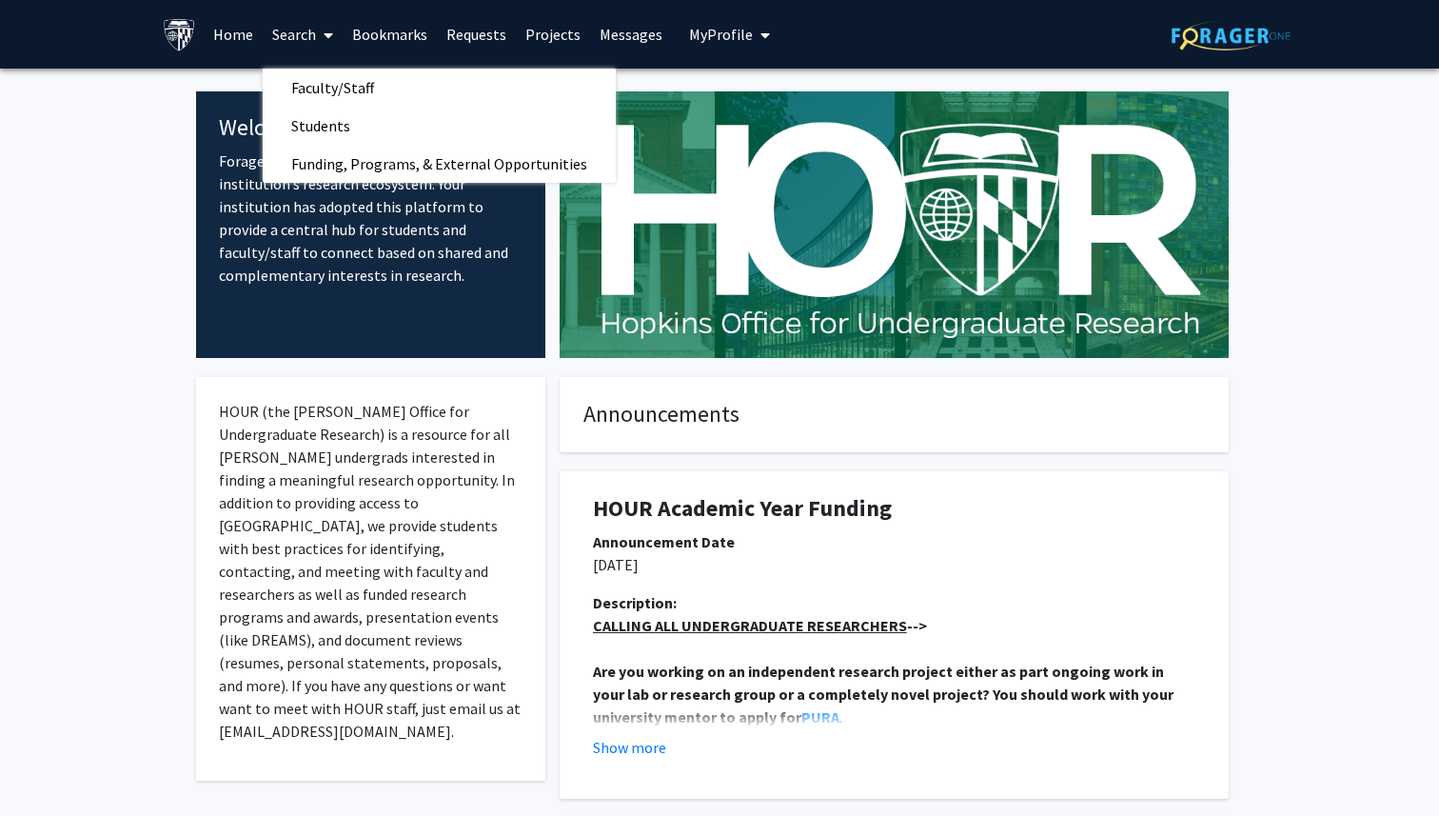
click at [385, 35] on link "Bookmarks" at bounding box center [390, 34] width 94 height 67
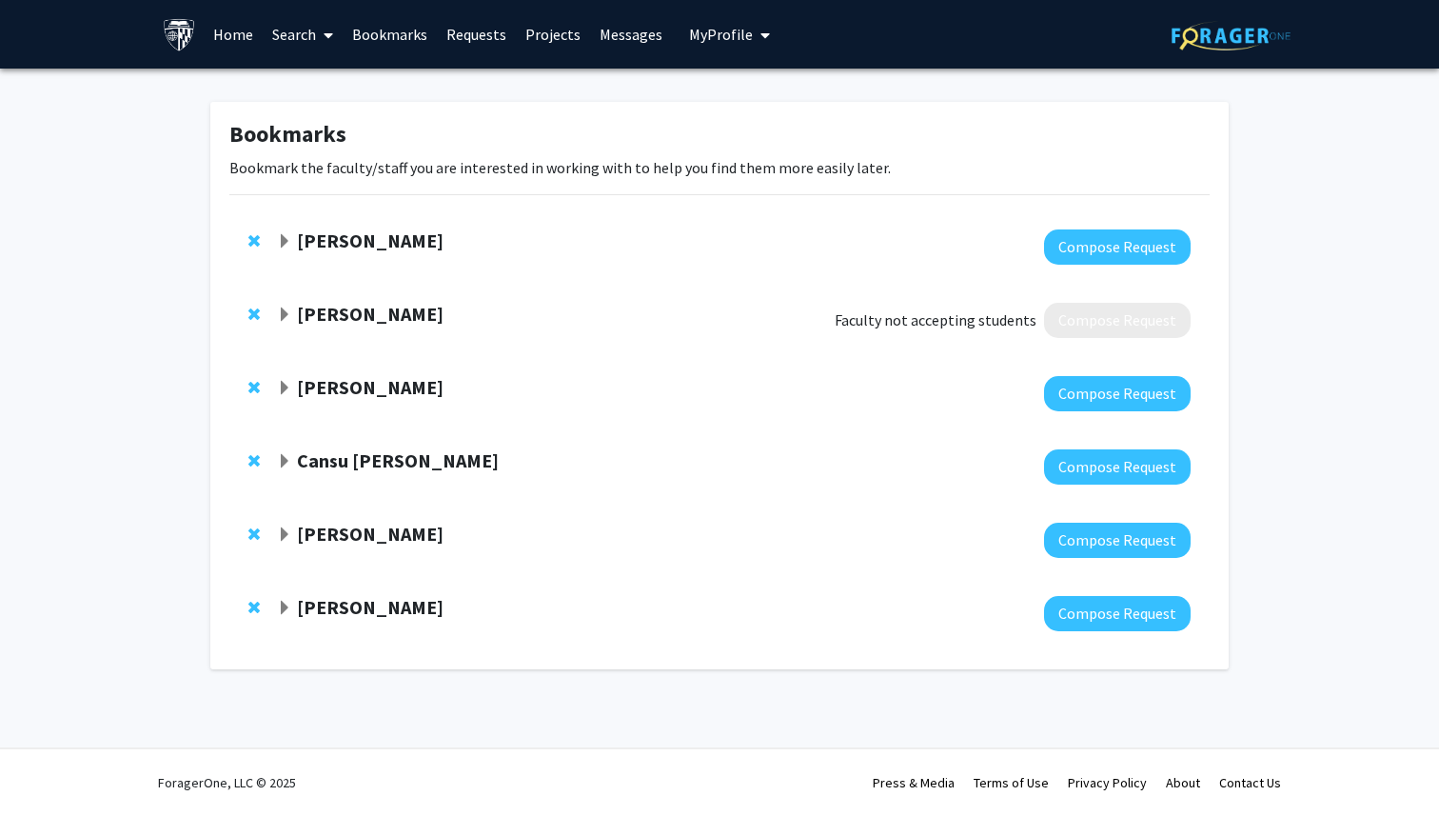
click at [299, 35] on link "Search" at bounding box center [303, 34] width 80 height 67
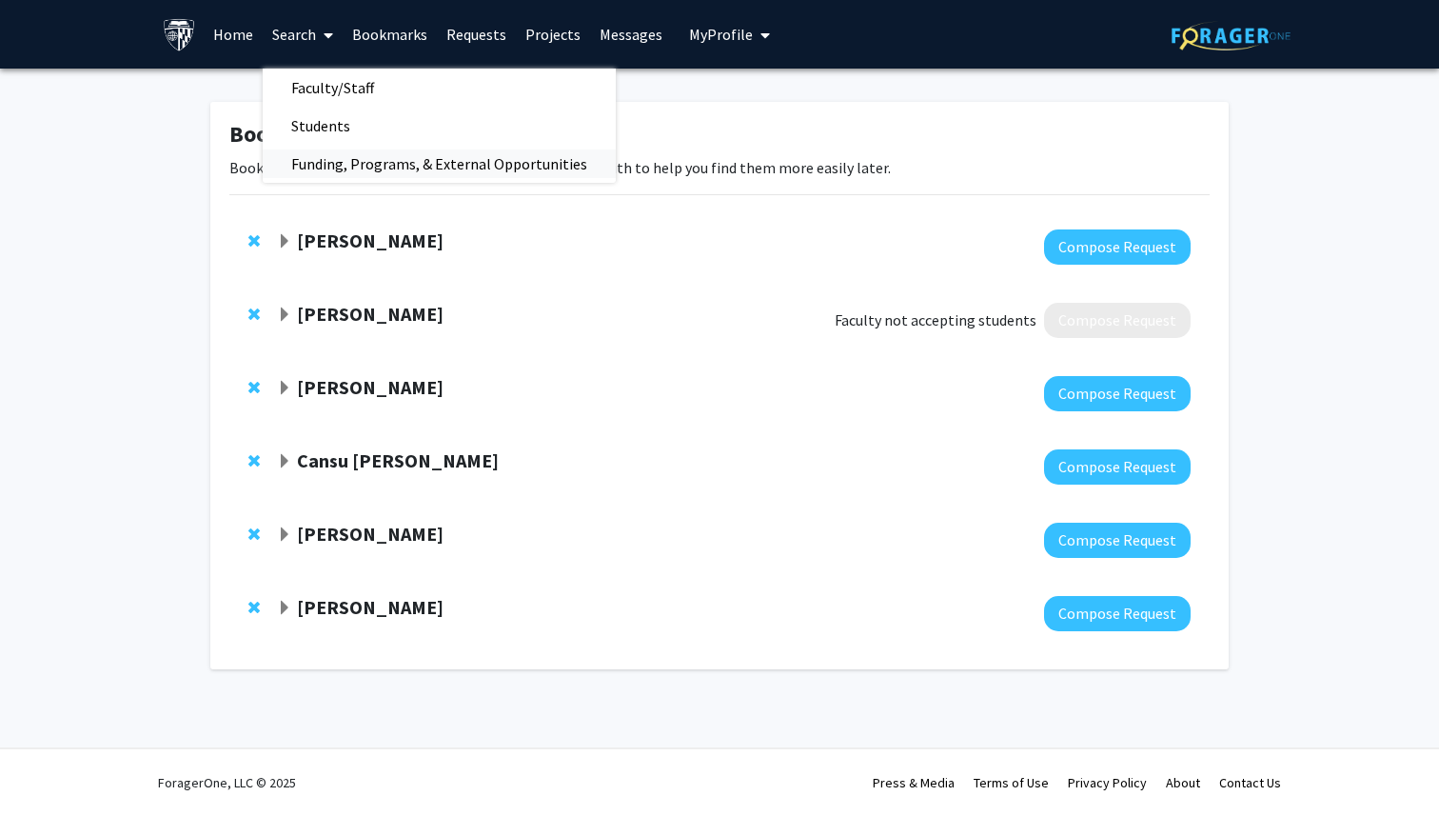
click at [365, 168] on span "Funding, Programs, & External Opportunities" at bounding box center [439, 164] width 353 height 38
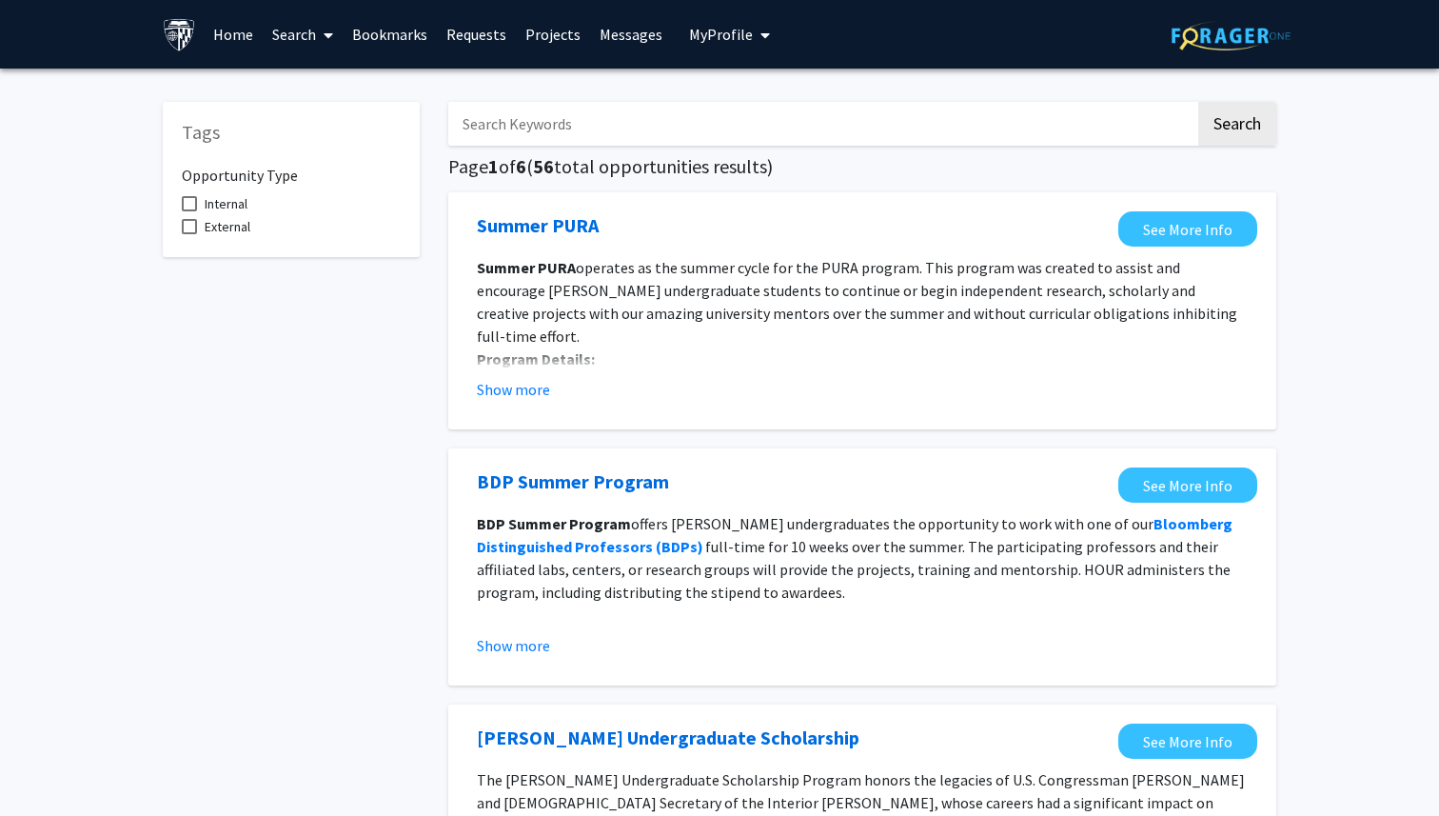
click at [551, 22] on link "Projects" at bounding box center [553, 34] width 74 height 67
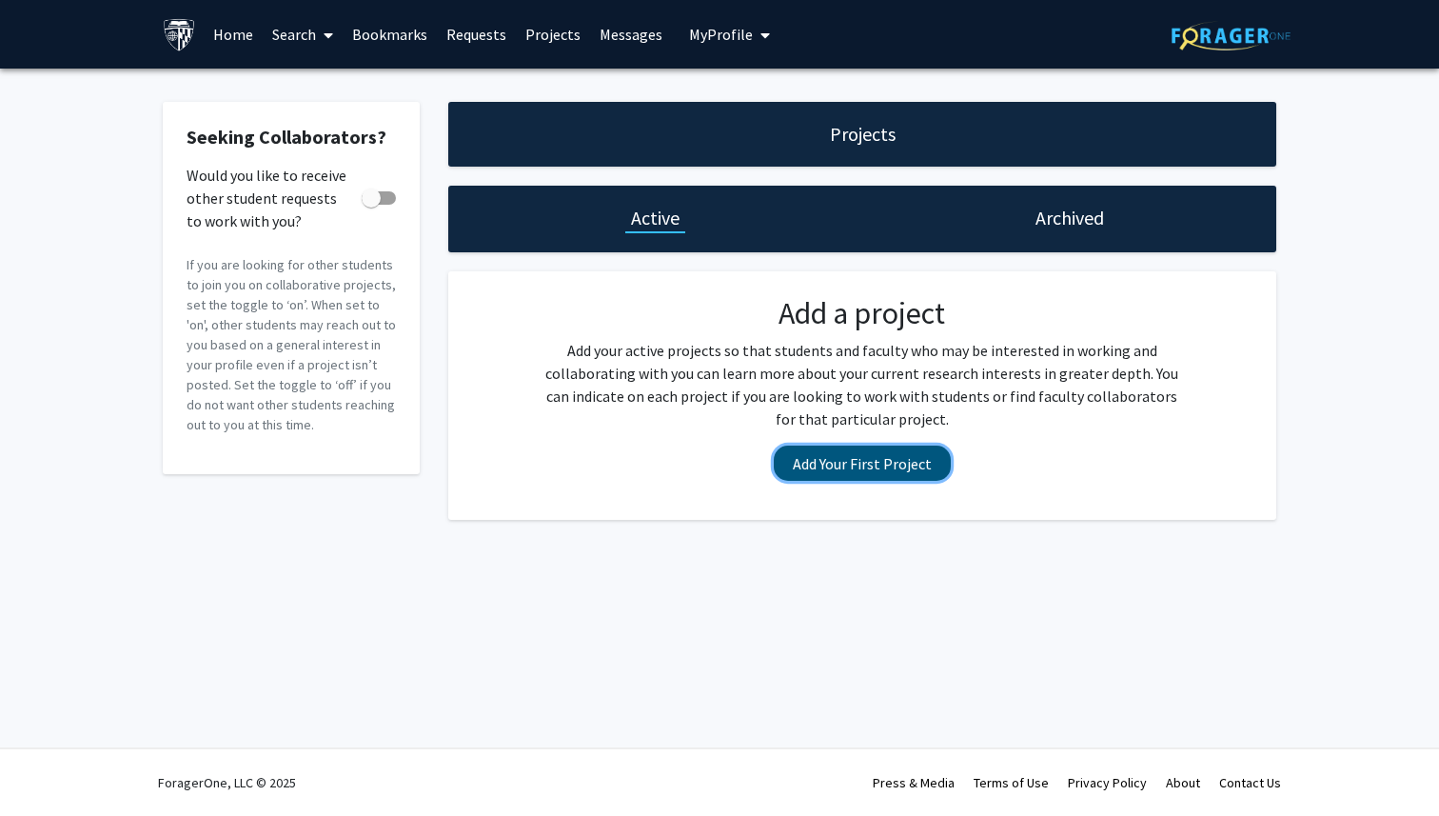
click at [864, 474] on button "Add Your First Project" at bounding box center [862, 462] width 177 height 35
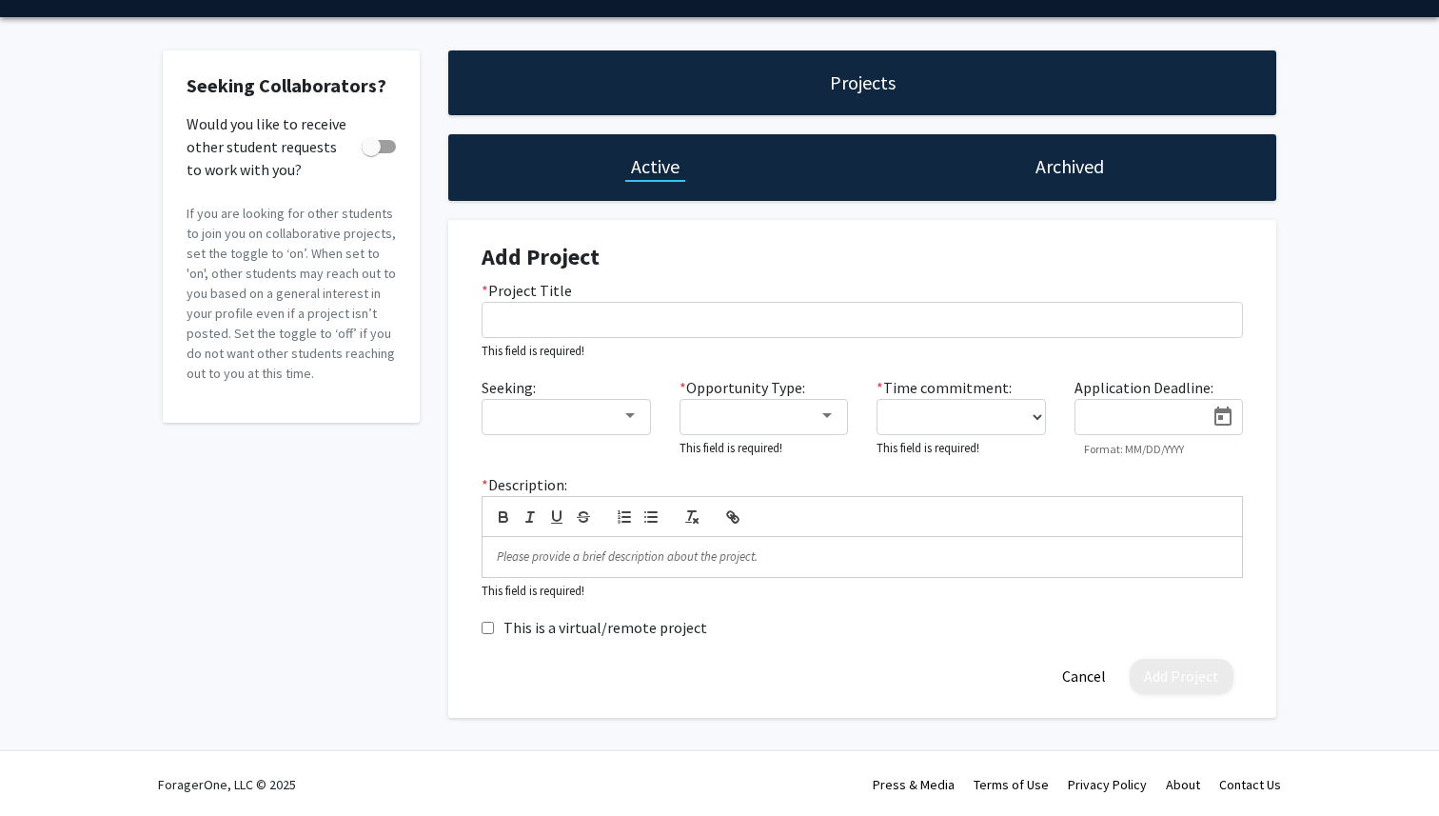
scroll to position [53, 0]
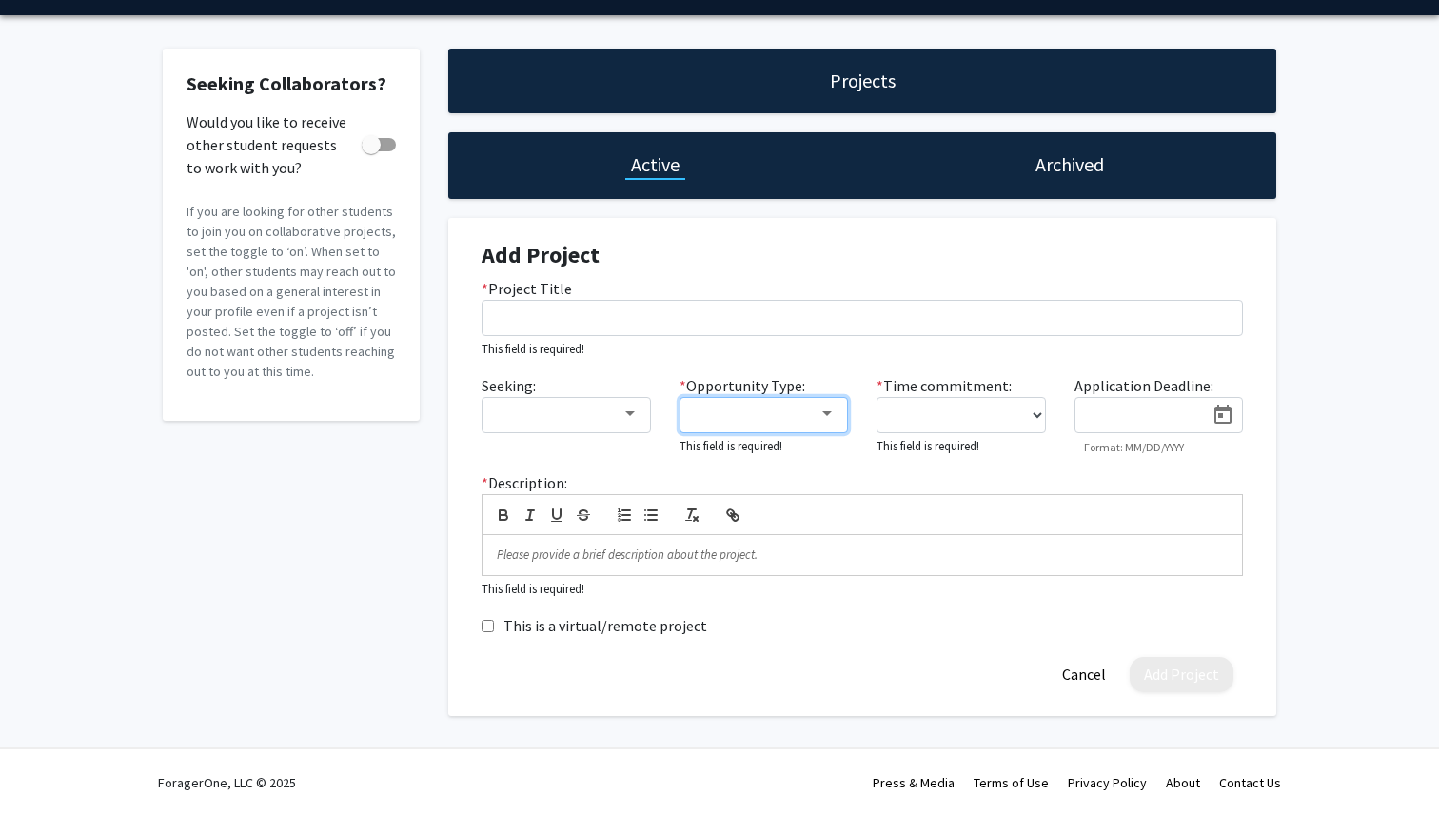
click at [833, 414] on div at bounding box center [826, 413] width 17 height 15
click at [863, 185] on div at bounding box center [719, 408] width 1439 height 816
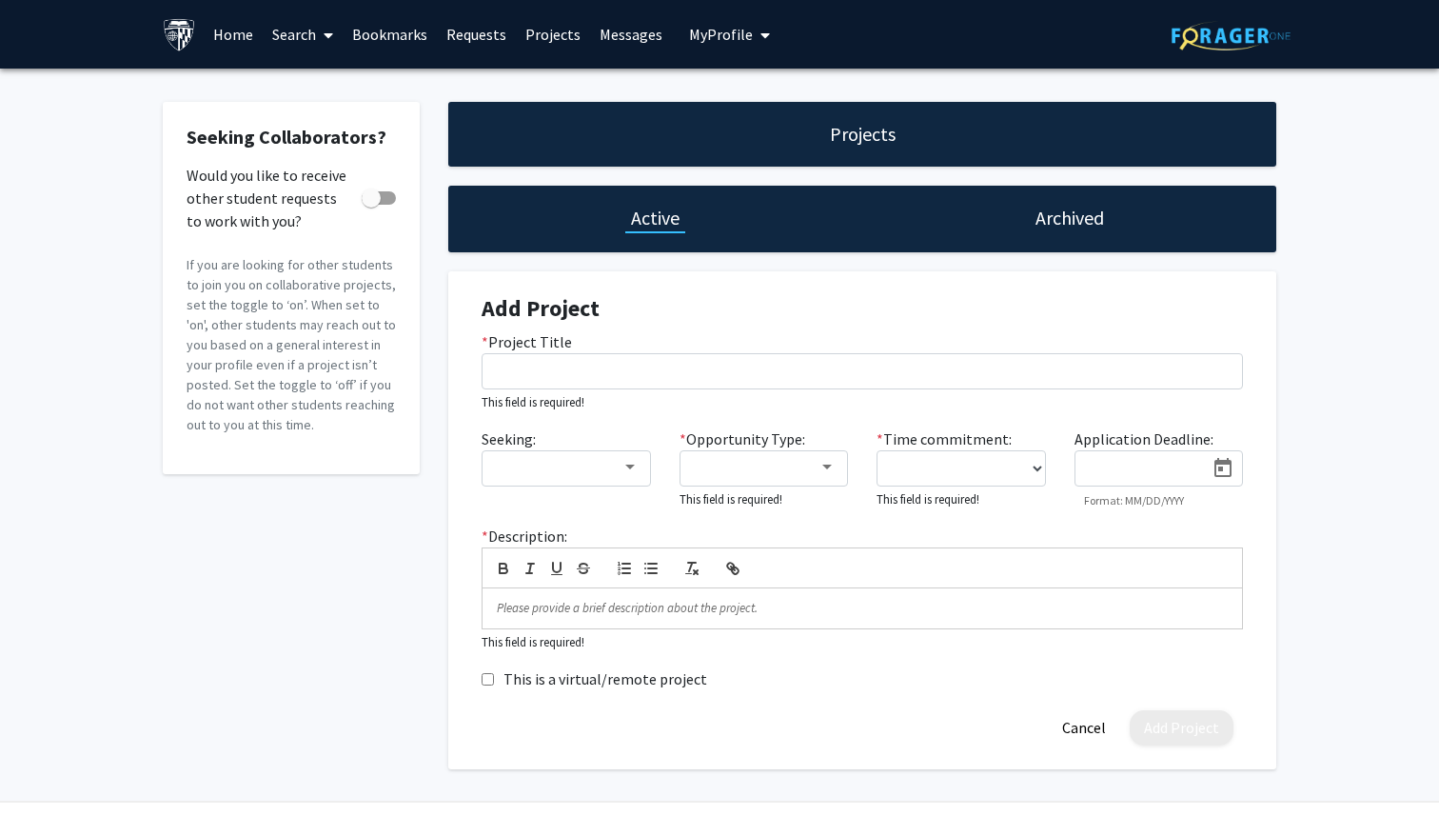
click at [319, 31] on span at bounding box center [324, 35] width 17 height 67
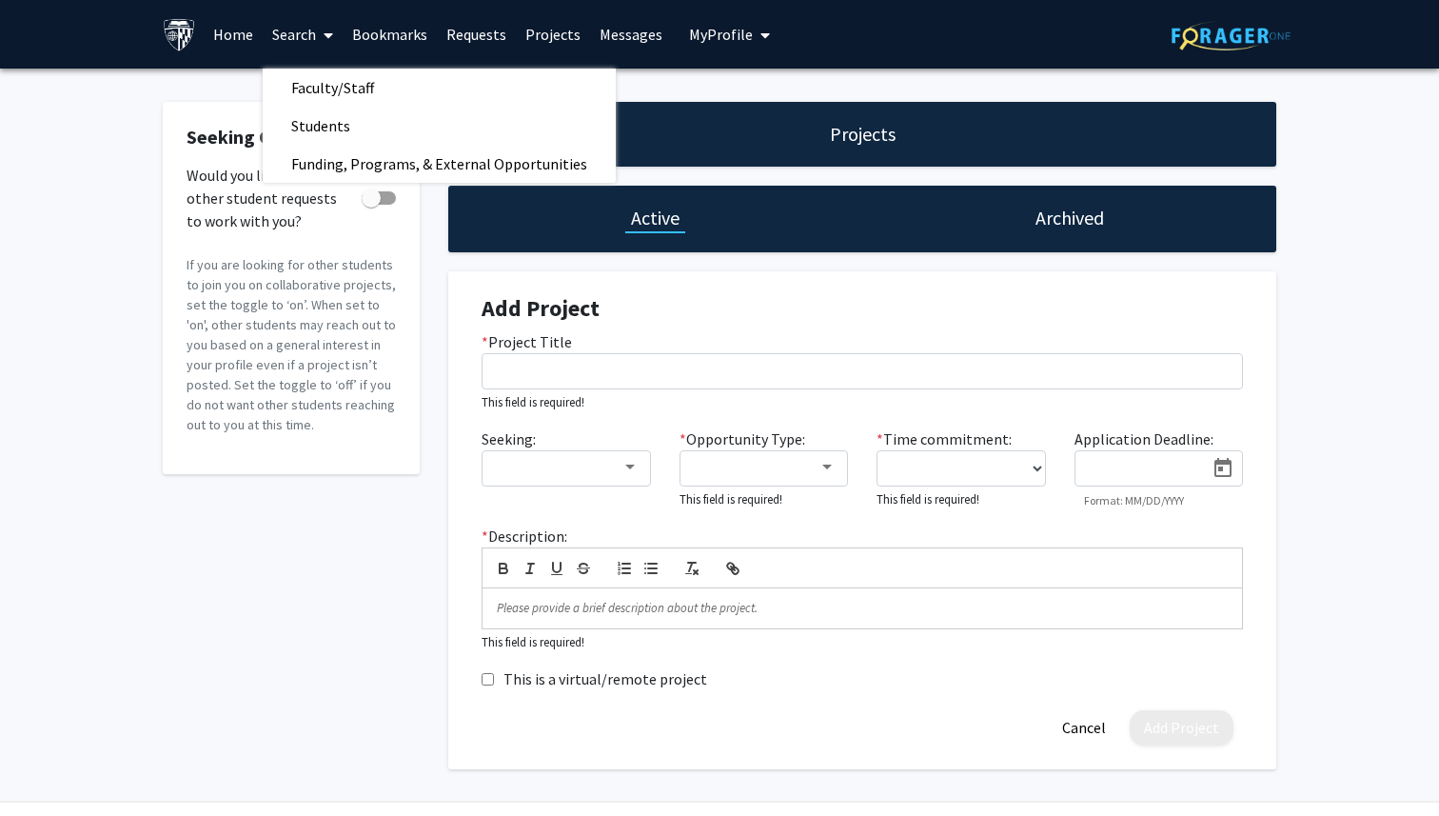
click at [371, 31] on link "Bookmarks" at bounding box center [390, 34] width 94 height 67
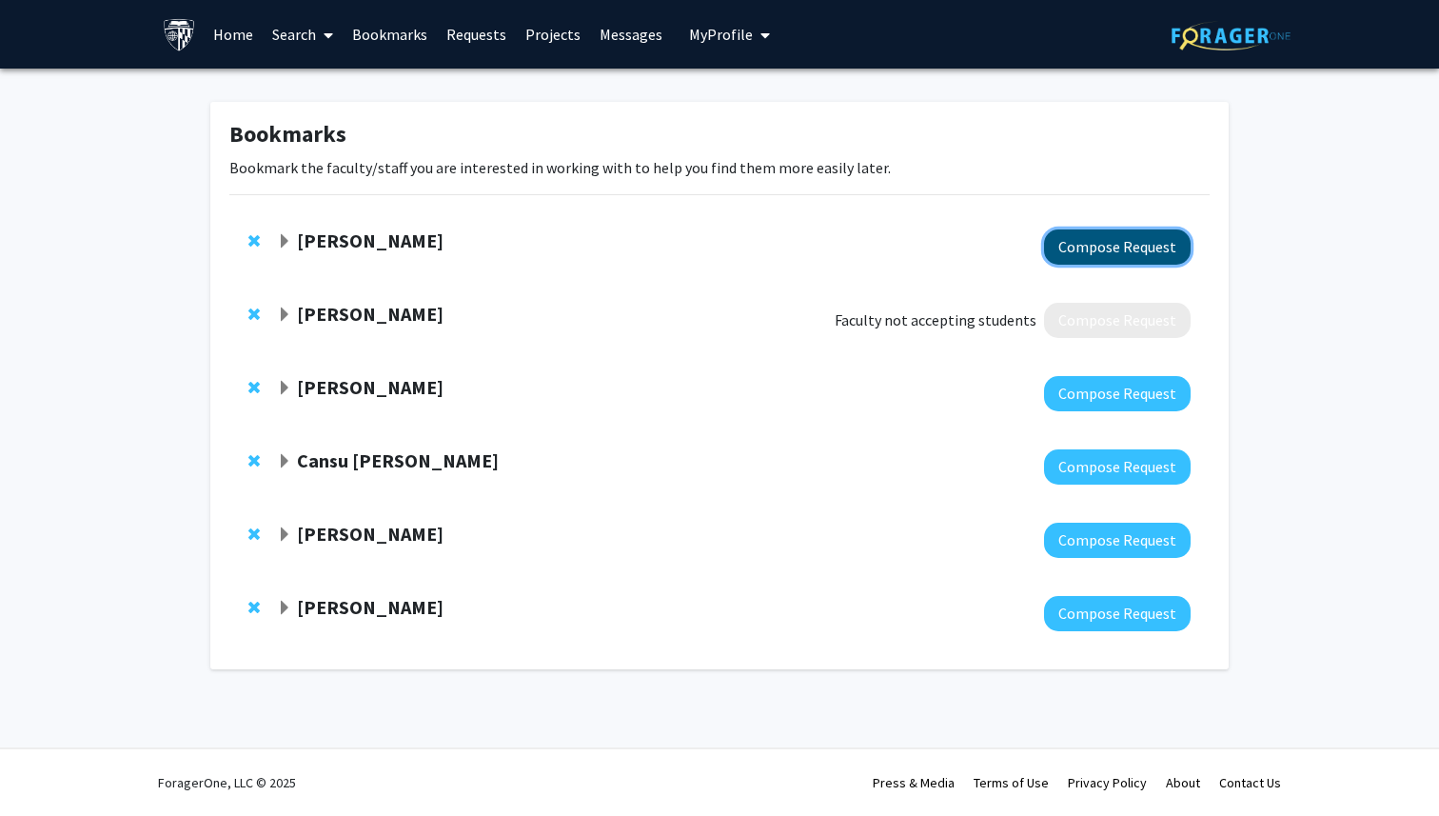
click at [1132, 249] on button "Compose Request" at bounding box center [1117, 246] width 147 height 35
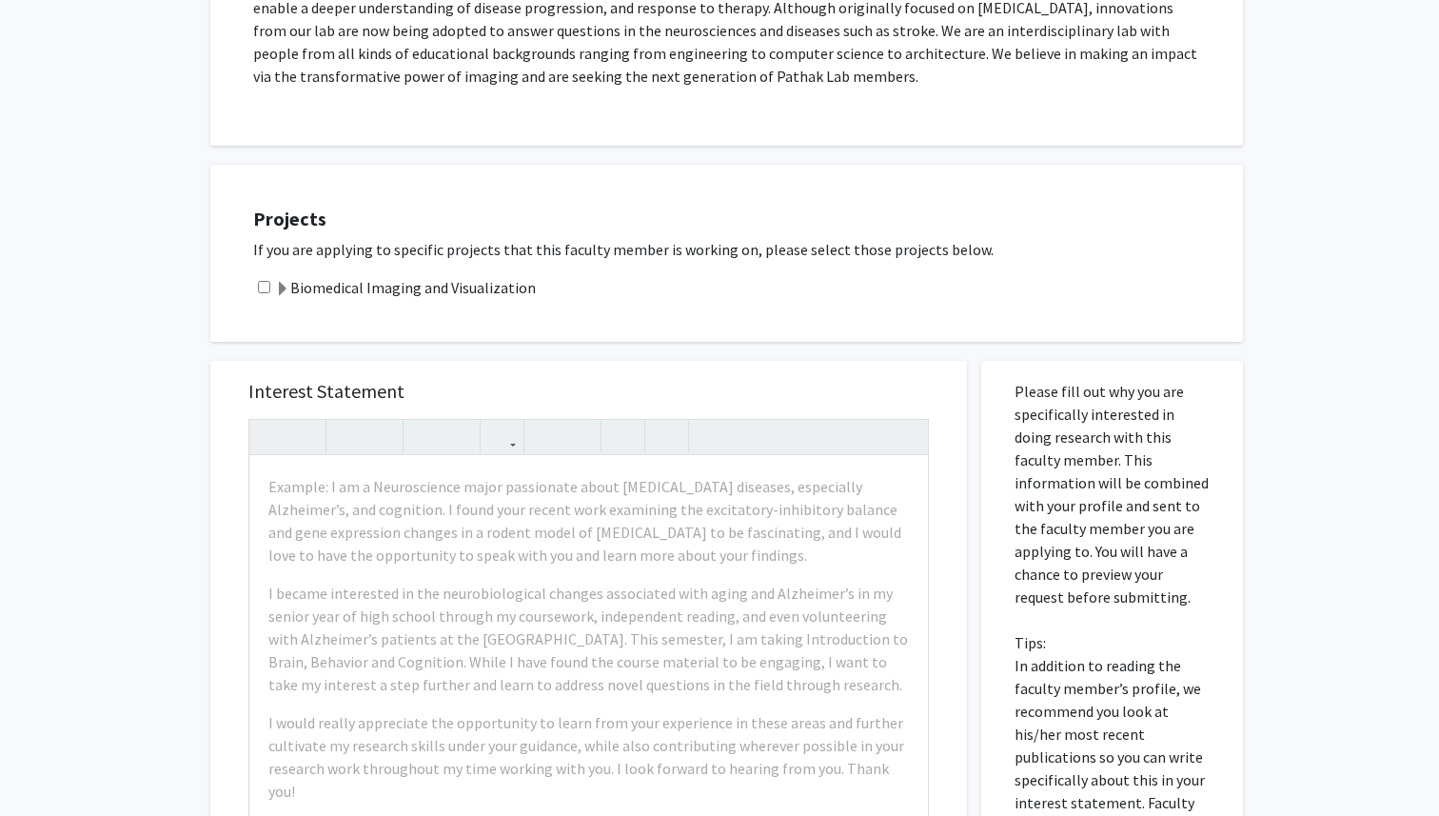
scroll to position [493, 0]
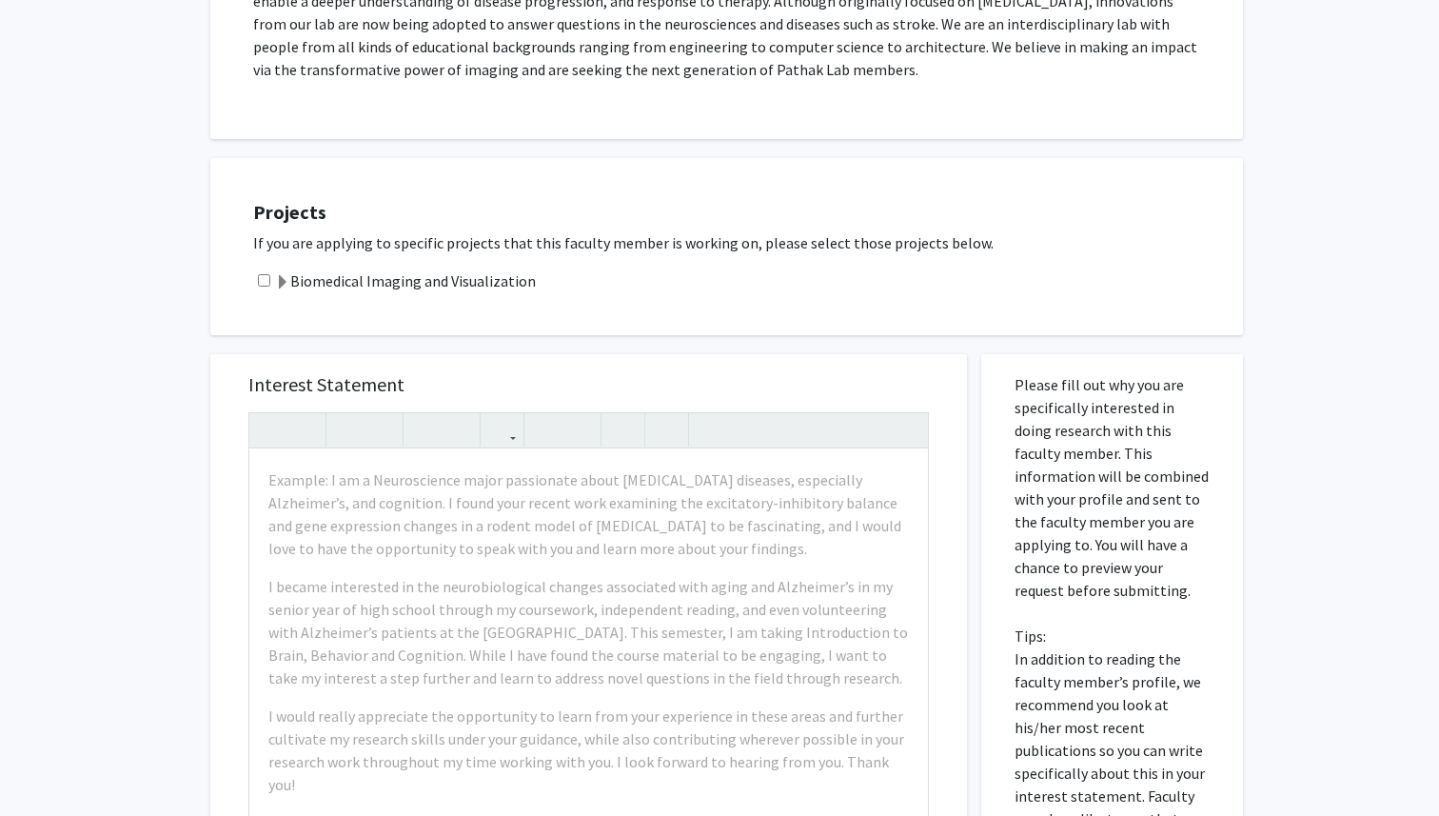
click at [284, 289] on span at bounding box center [282, 282] width 15 height 15
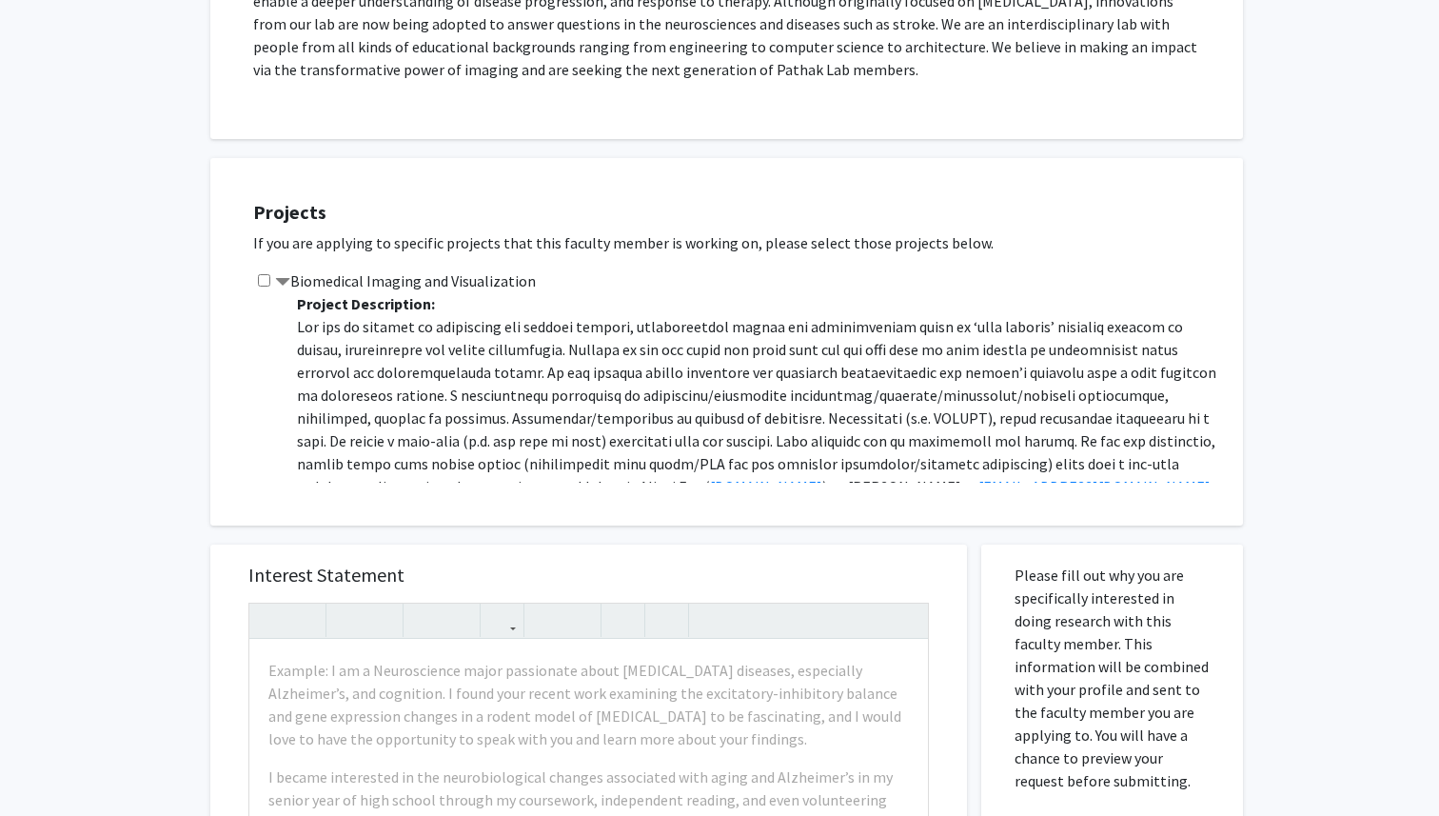
scroll to position [0, 0]
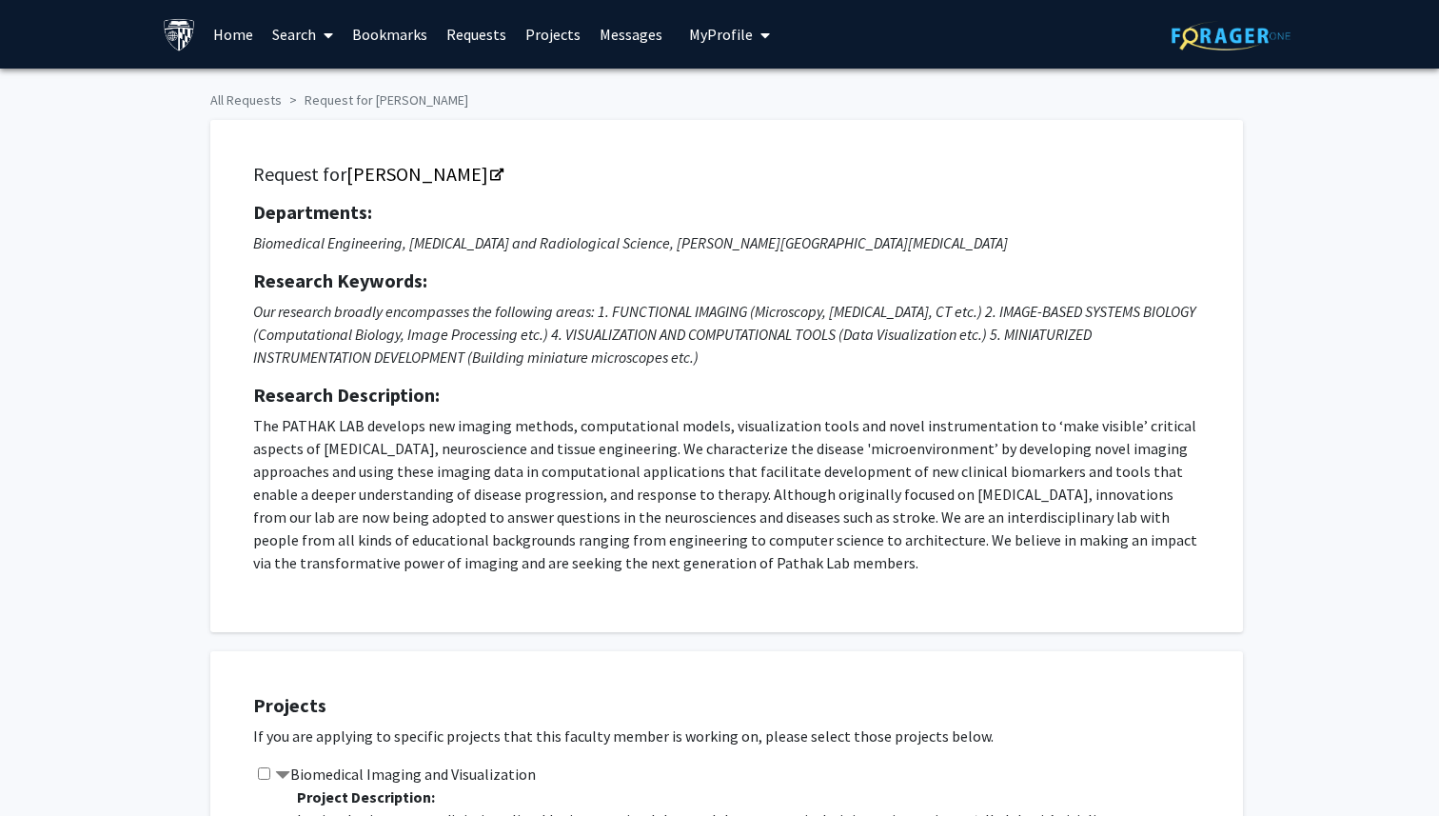
click at [686, 57] on button "My Profile" at bounding box center [729, 34] width 92 height 69
click at [792, 115] on span "View Profile" at bounding box center [807, 109] width 115 height 21
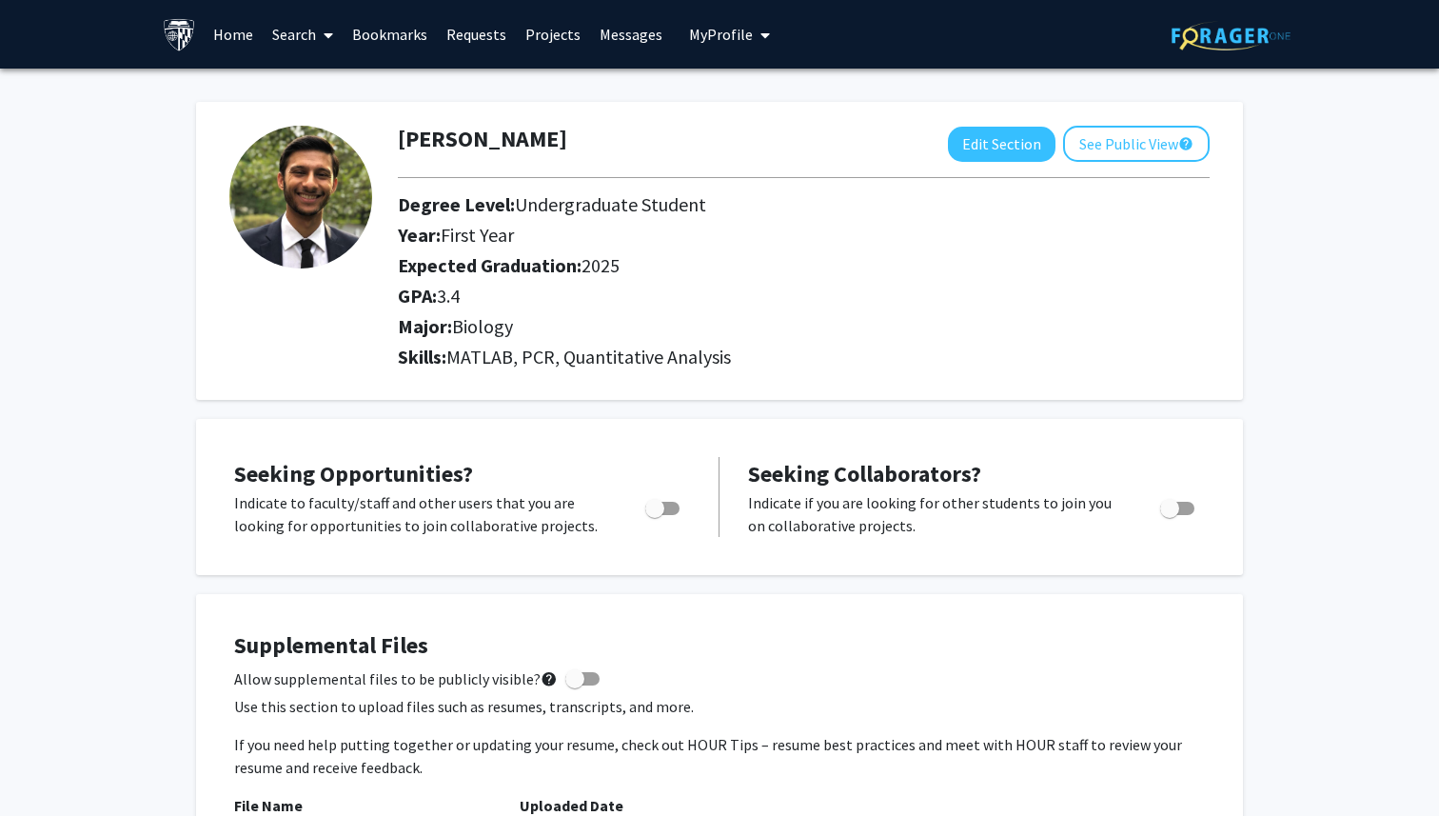
click at [471, 36] on link "Requests" at bounding box center [476, 34] width 79 height 67
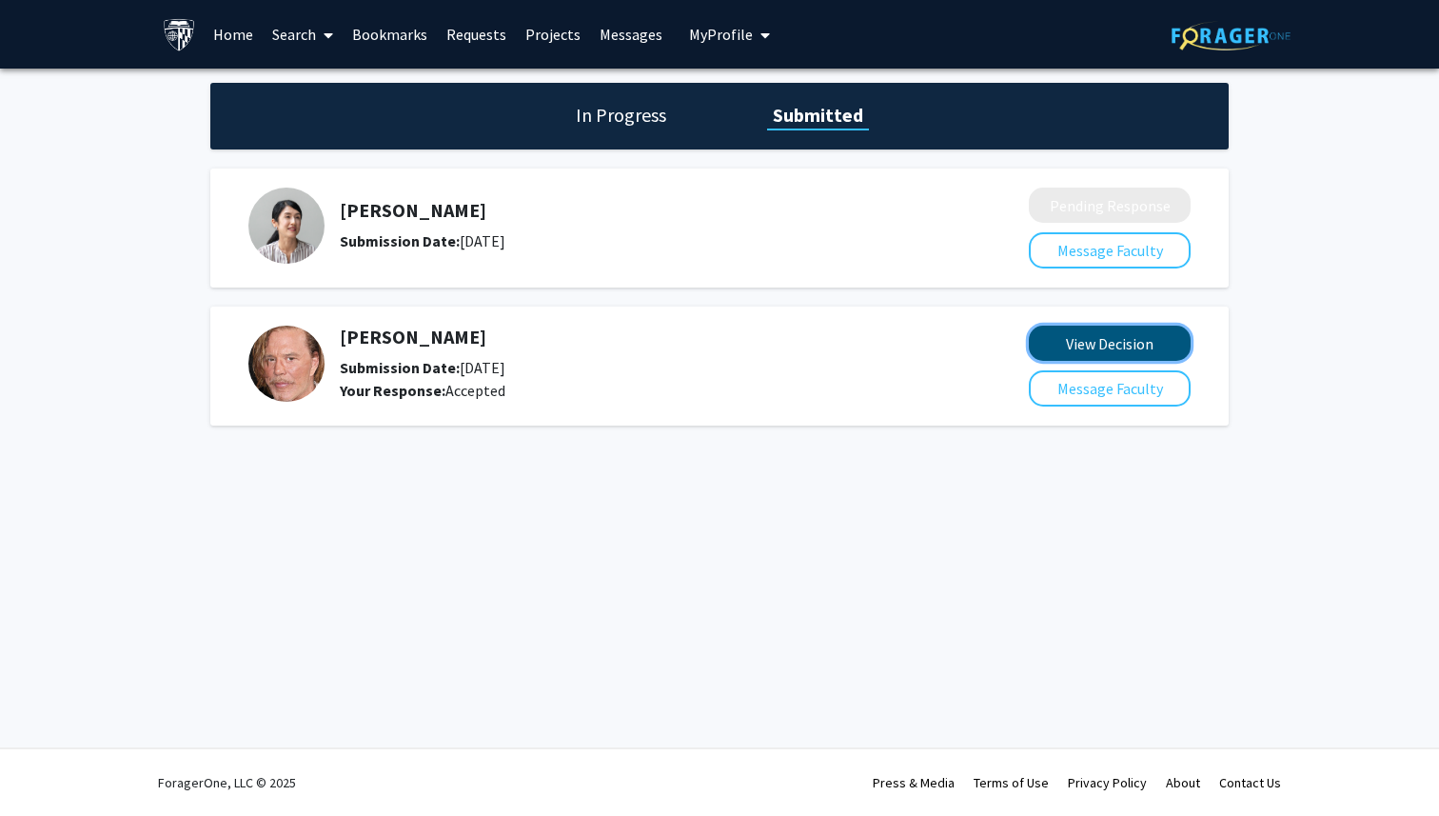
click at [1074, 340] on button "View Decision" at bounding box center [1110, 342] width 162 height 35
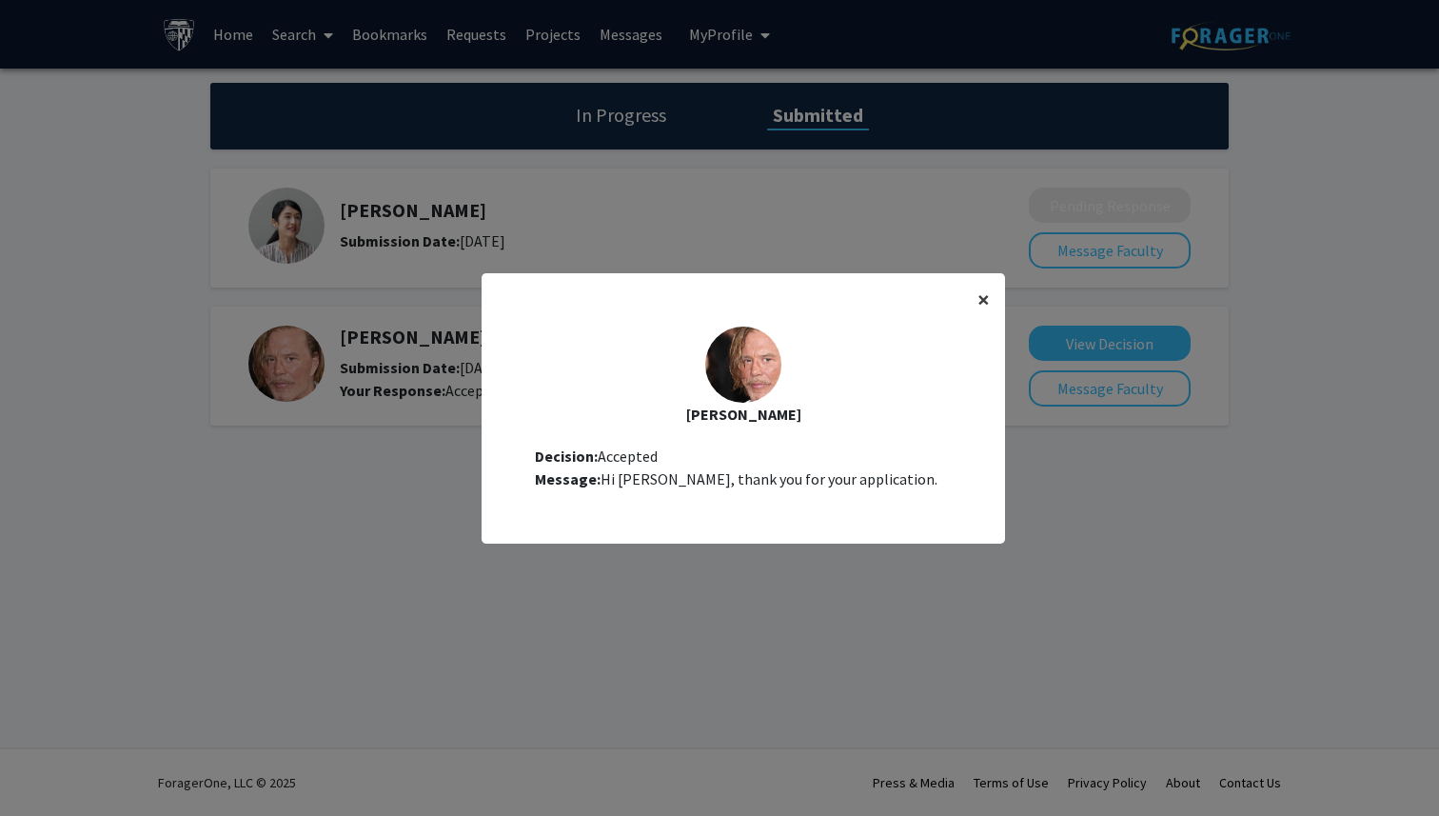
click at [985, 295] on span "×" at bounding box center [983, 300] width 12 height 30
